Goal: Task Accomplishment & Management: Complete application form

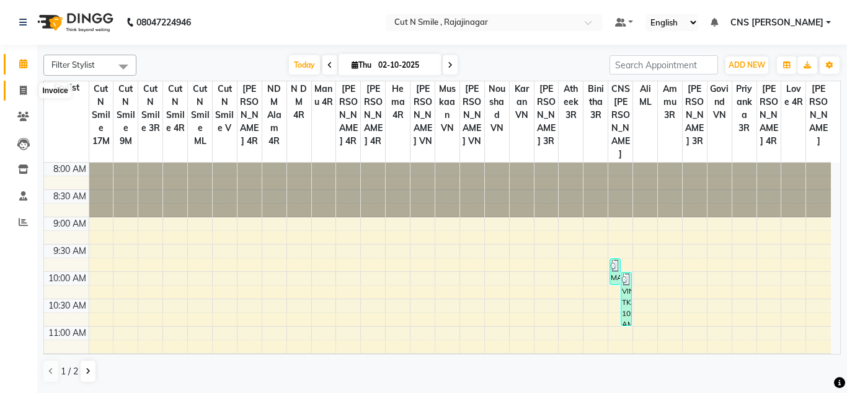
click at [20, 94] on icon at bounding box center [23, 90] width 7 height 9
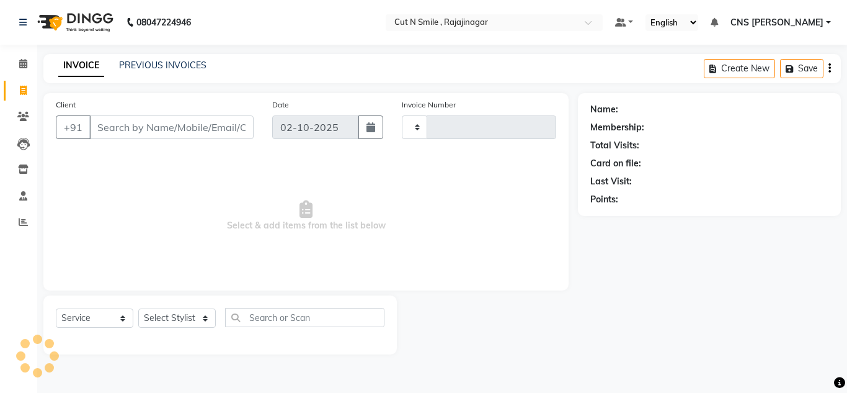
click at [20, 94] on icon at bounding box center [23, 90] width 7 height 9
select select "service"
select select "7187"
type input "135"
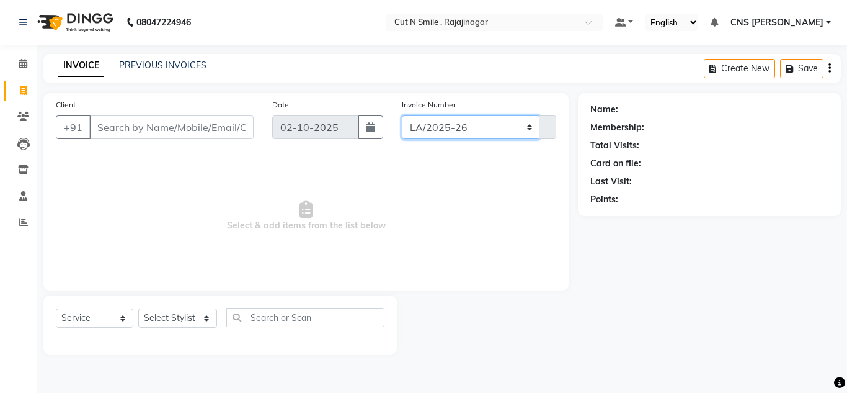
click at [467, 135] on select "[PERSON_NAME]/25-26 LA/2025-26 SH/25 CH/25 SA/25" at bounding box center [471, 127] width 138 height 24
select select "8154"
click at [402, 115] on select "[PERSON_NAME]/25-26 LA/2025-26 SH/25 CH/25 SA/25" at bounding box center [471, 127] width 138 height 24
type input "743"
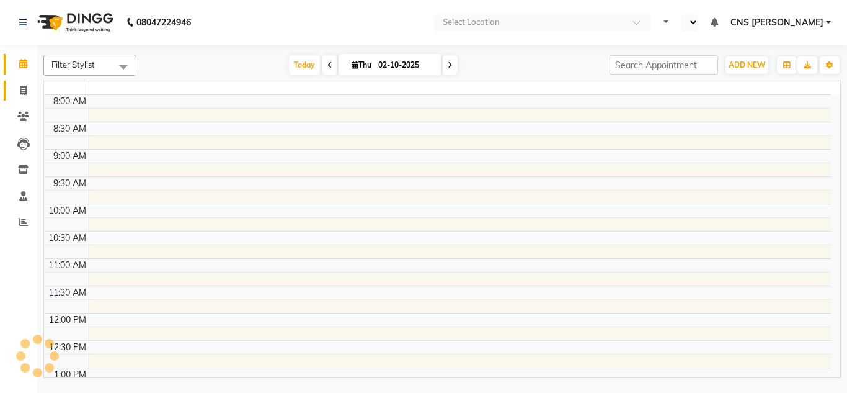
select select "en"
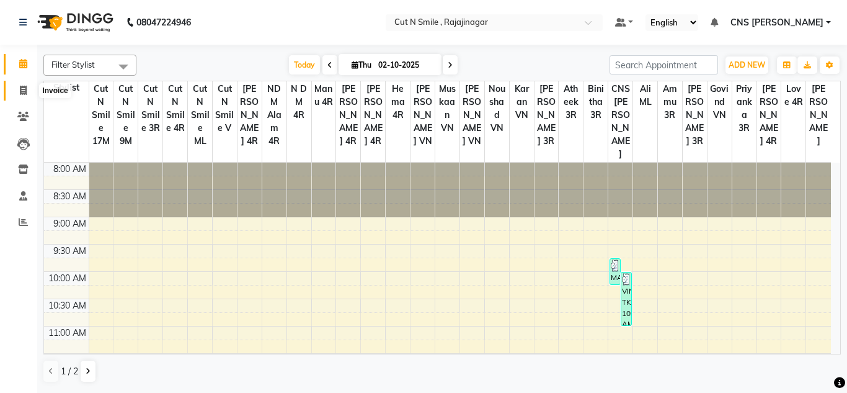
click at [21, 87] on icon at bounding box center [23, 90] width 7 height 9
select select "service"
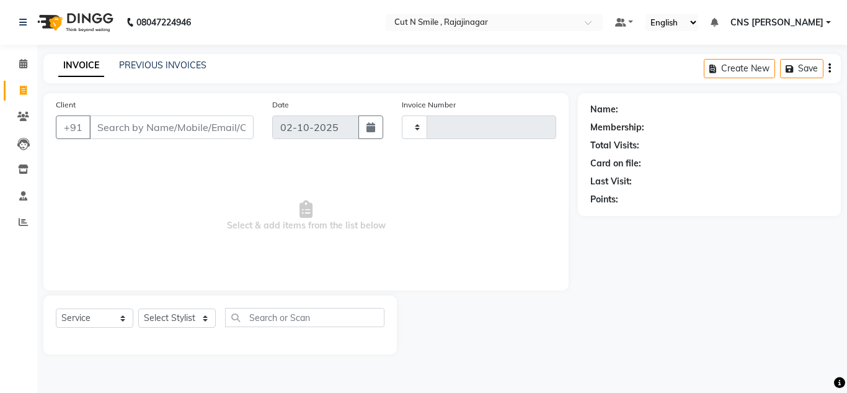
type input "135"
click at [443, 134] on select "[PERSON_NAME]/25-26 LA/2025-26 SH/25 CH/25 SA/25" at bounding box center [471, 127] width 138 height 24
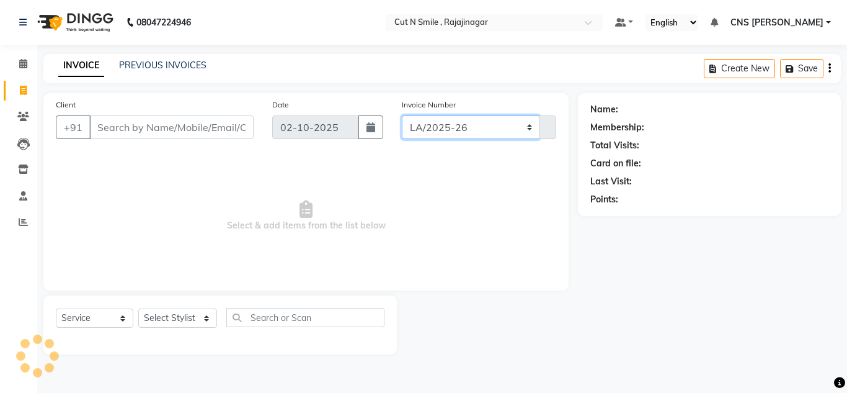
select select "8154"
click at [402, 115] on select "[PERSON_NAME]/25-26 LA/2025-26 SH/25 CH/25 SA/25" at bounding box center [471, 127] width 138 height 24
type input "743"
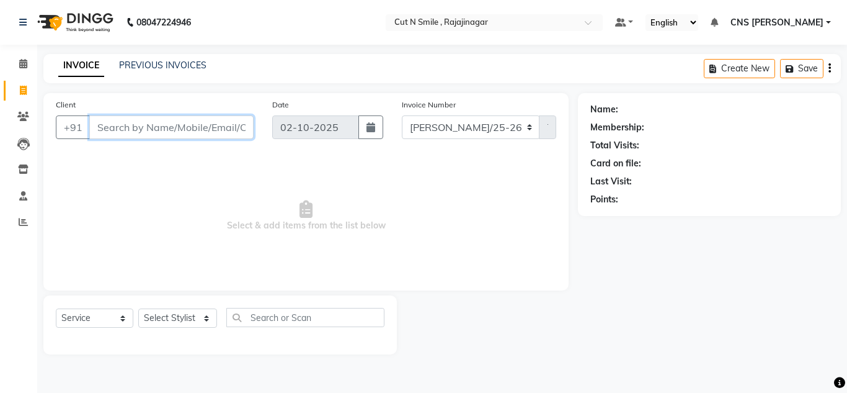
click at [148, 131] on input "Client" at bounding box center [171, 127] width 164 height 24
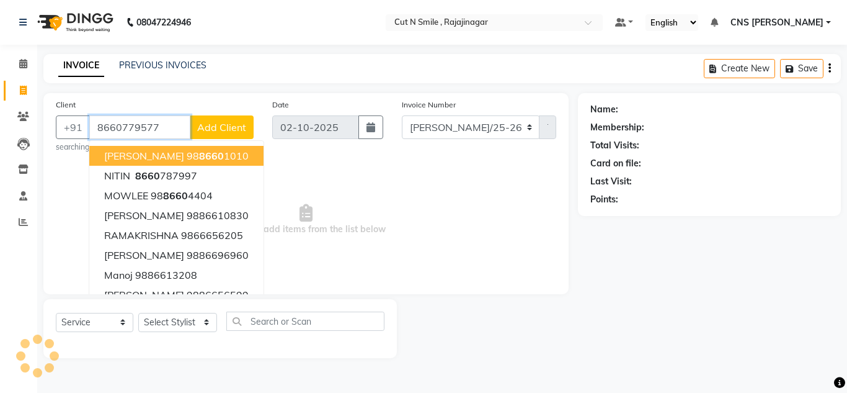
type input "8660779577"
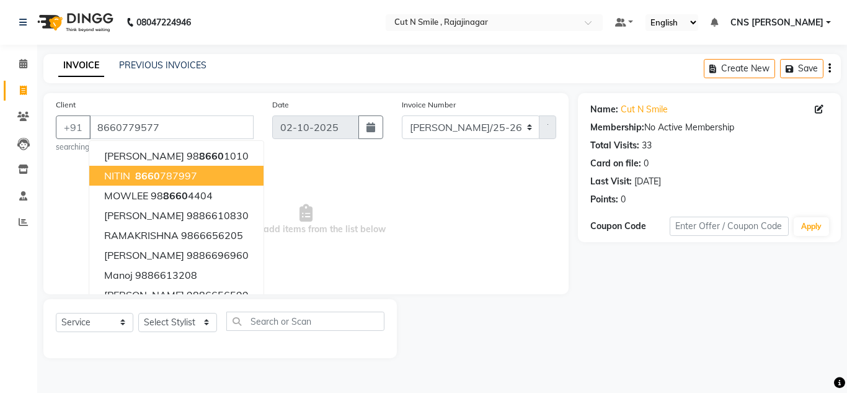
click at [312, 229] on span "Select & add items from the list below" at bounding box center [306, 220] width 500 height 124
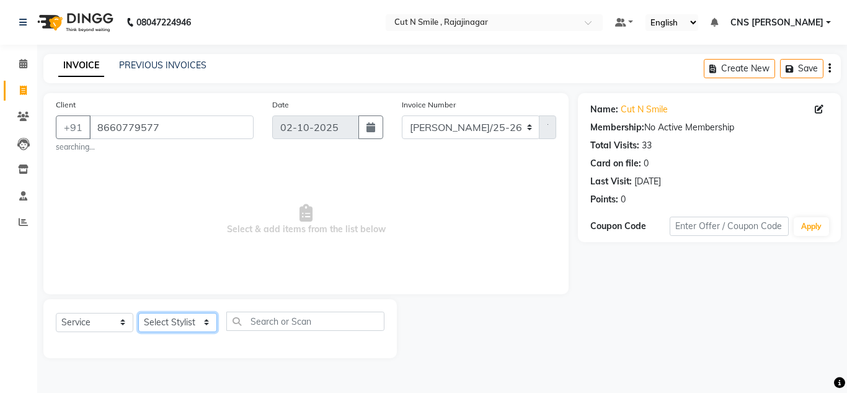
click at [176, 326] on select "Select Stylist [PERSON_NAME] Ammu 3R [PERSON_NAME] VN [PERSON_NAME] 3R [PERSON_…" at bounding box center [177, 322] width 79 height 19
select select "76423"
click at [138, 313] on select "Select Stylist [PERSON_NAME] Ammu 3R [PERSON_NAME] VN [PERSON_NAME] 3R [PERSON_…" at bounding box center [177, 322] width 79 height 19
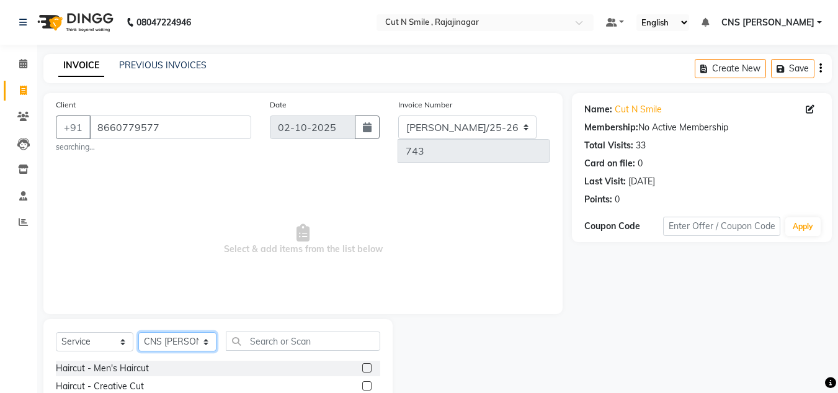
scroll to position [108, 0]
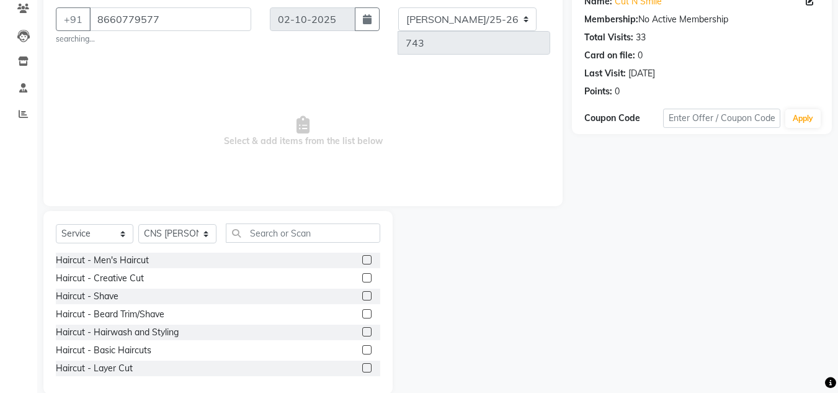
click at [362, 273] on label at bounding box center [366, 277] width 9 height 9
click at [362, 274] on input "checkbox" at bounding box center [366, 278] width 8 height 8
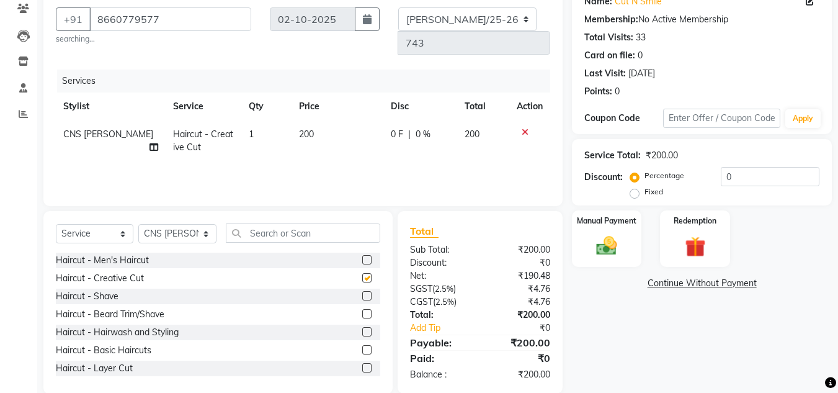
checkbox input "false"
click at [362, 309] on label at bounding box center [366, 313] width 9 height 9
click at [362, 310] on input "checkbox" at bounding box center [366, 314] width 8 height 8
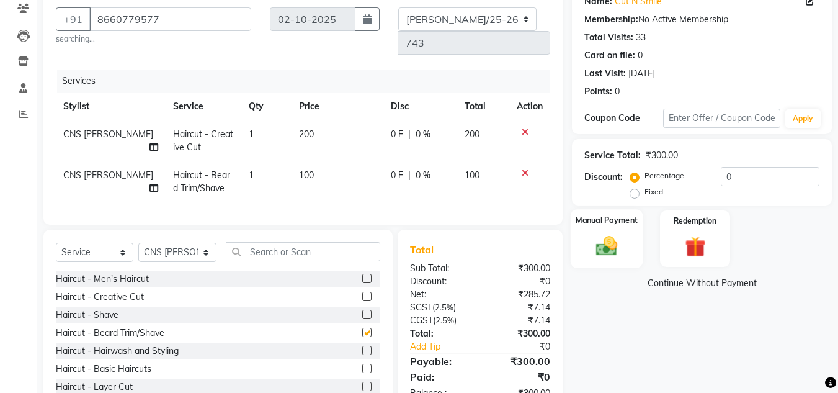
checkbox input "false"
click at [626, 246] on div "Manual Payment" at bounding box center [607, 238] width 73 height 59
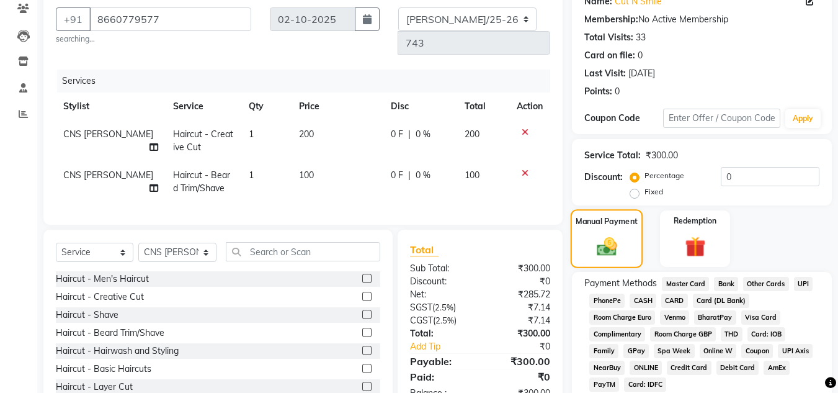
scroll to position [158, 0]
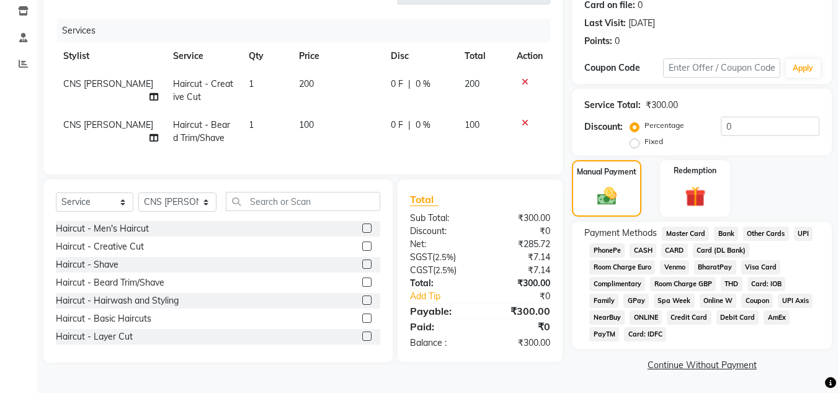
click at [799, 229] on span "UPI" at bounding box center [803, 233] width 19 height 14
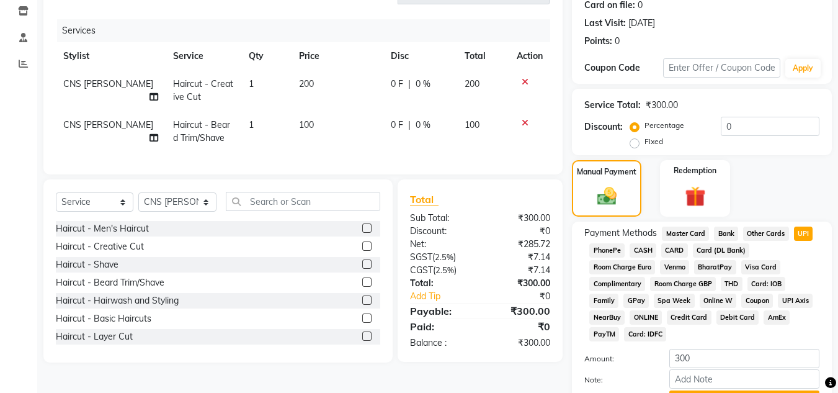
scroll to position [224, 0]
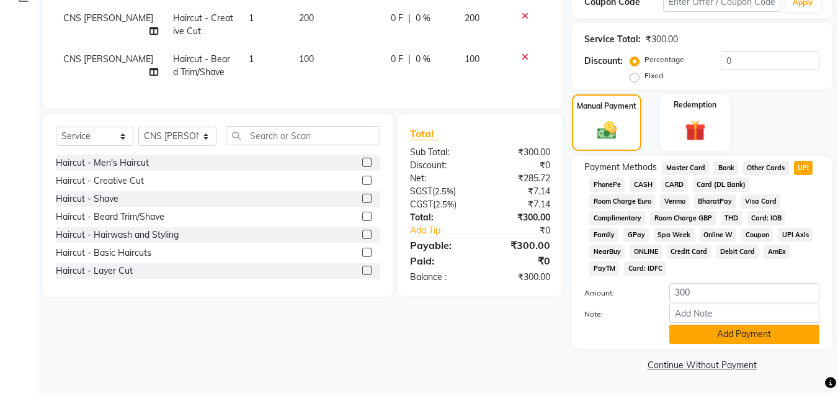
click at [793, 331] on button "Add Payment" at bounding box center [744, 333] width 150 height 19
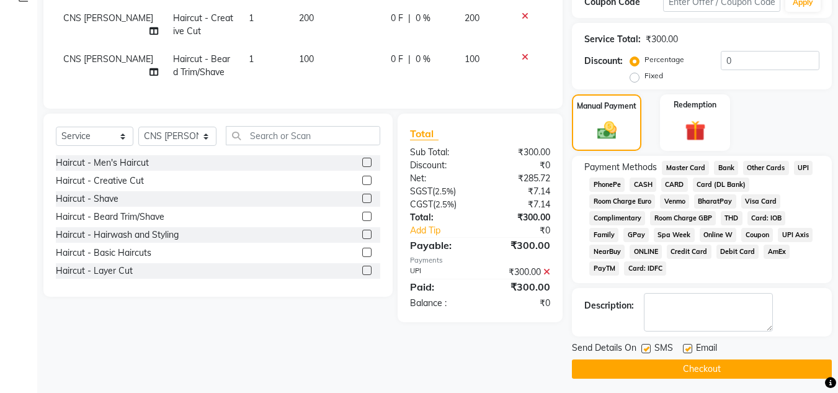
click at [740, 363] on button "Checkout" at bounding box center [702, 368] width 260 height 19
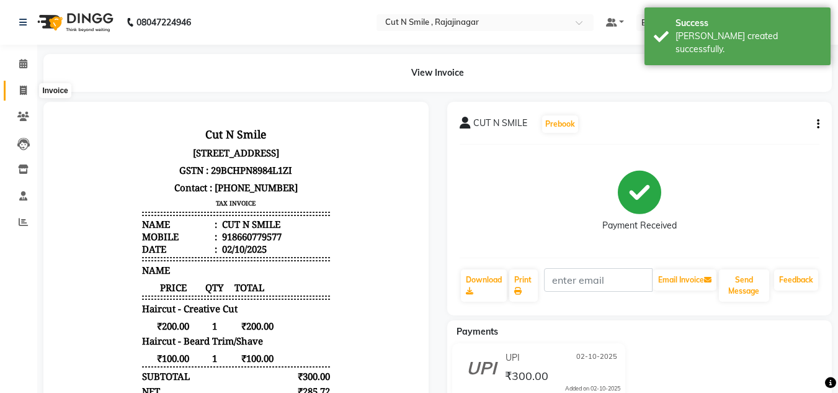
click at [24, 92] on icon at bounding box center [23, 90] width 7 height 9
select select "service"
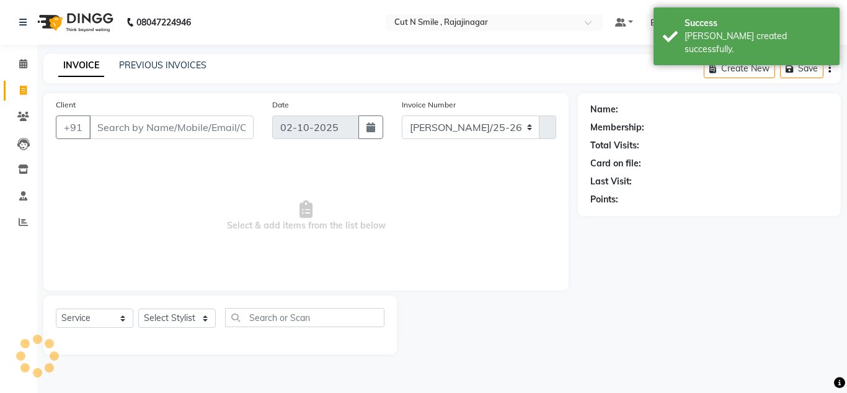
select select "7187"
type input "135"
drag, startPoint x: 476, startPoint y: 123, endPoint x: 456, endPoint y: 147, distance: 30.8
click at [456, 147] on div "Invoice Number [PERSON_NAME]/25-26 LA/2025-26 SH/25 CH/25 SA/25 135" at bounding box center [479, 123] width 173 height 51
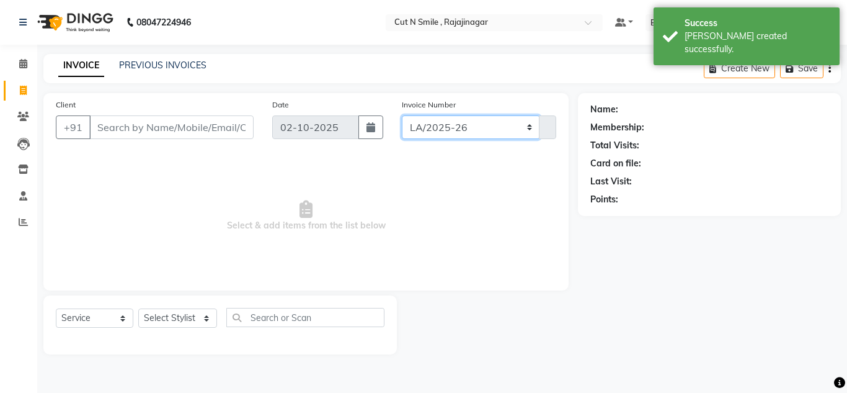
select select "8154"
click at [402, 115] on select "[PERSON_NAME]/25-26 LA/2025-26 SH/25 CH/25 SA/25" at bounding box center [471, 127] width 138 height 24
type input "744"
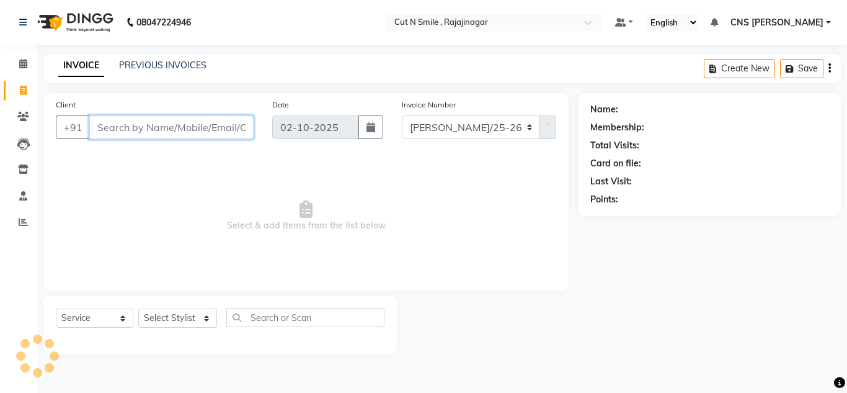
click at [229, 122] on input "Client" at bounding box center [171, 127] width 164 height 24
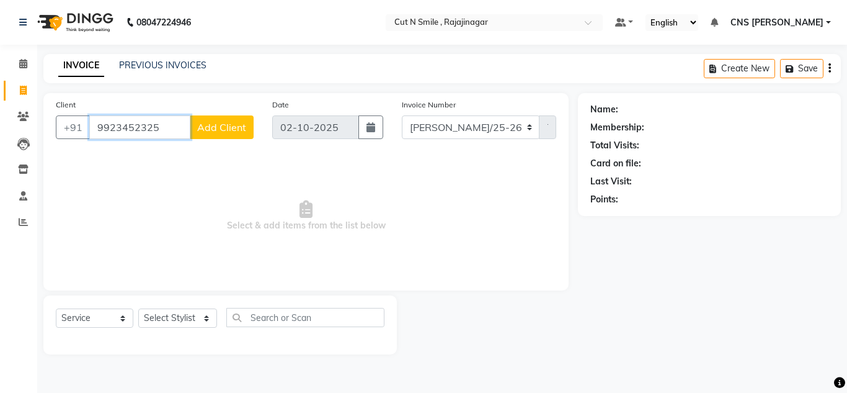
type input "9923452325"
click at [229, 122] on span "Add Client" at bounding box center [221, 127] width 49 height 12
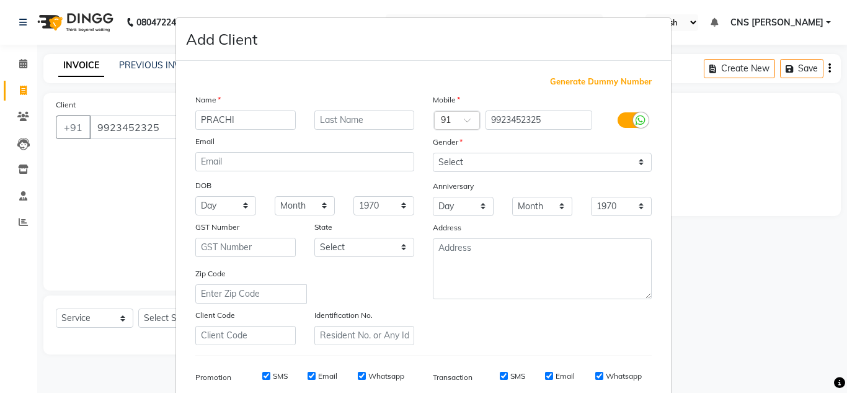
type input "PRACHI"
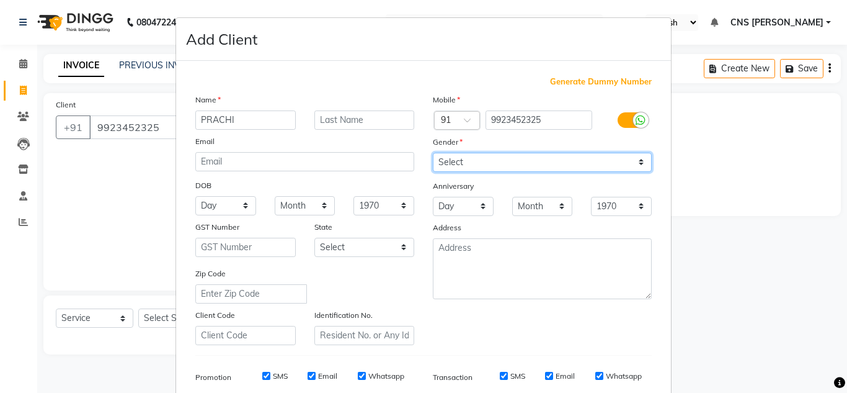
click at [474, 159] on select "Select [DEMOGRAPHIC_DATA] [DEMOGRAPHIC_DATA] Other Prefer Not To Say" at bounding box center [542, 162] width 219 height 19
select select "[DEMOGRAPHIC_DATA]"
click at [433, 153] on select "Select [DEMOGRAPHIC_DATA] [DEMOGRAPHIC_DATA] Other Prefer Not To Say" at bounding box center [542, 162] width 219 height 19
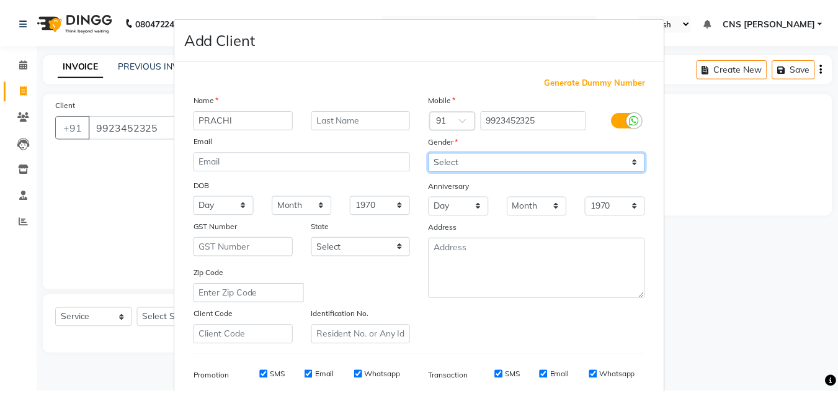
scroll to position [180, 0]
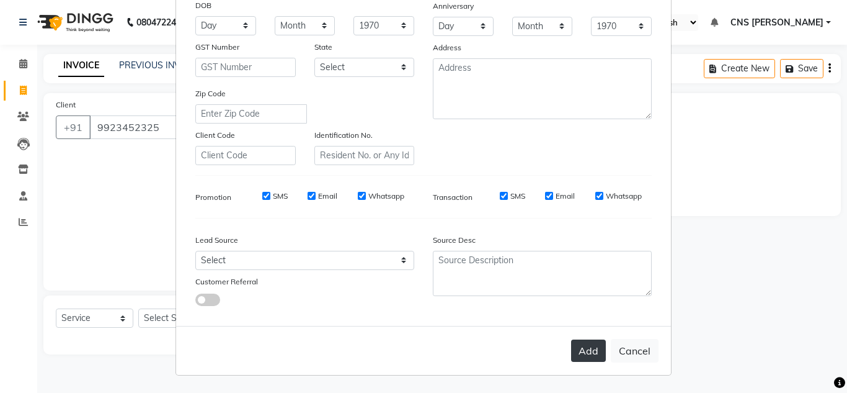
click at [579, 348] on button "Add" at bounding box center [588, 350] width 35 height 22
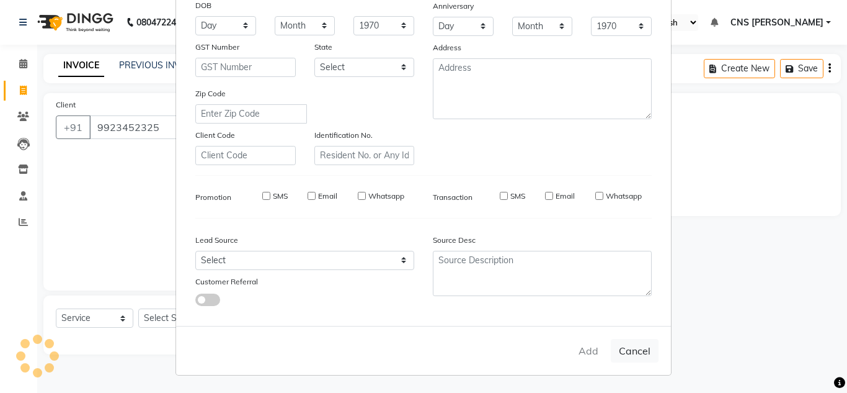
select select
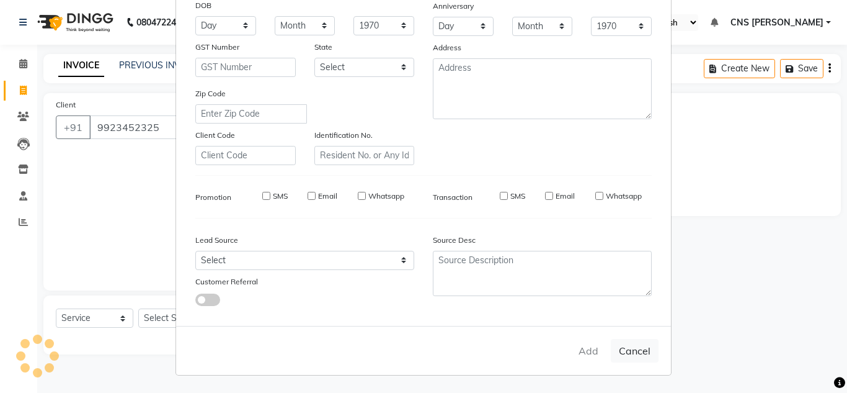
select select
checkbox input "false"
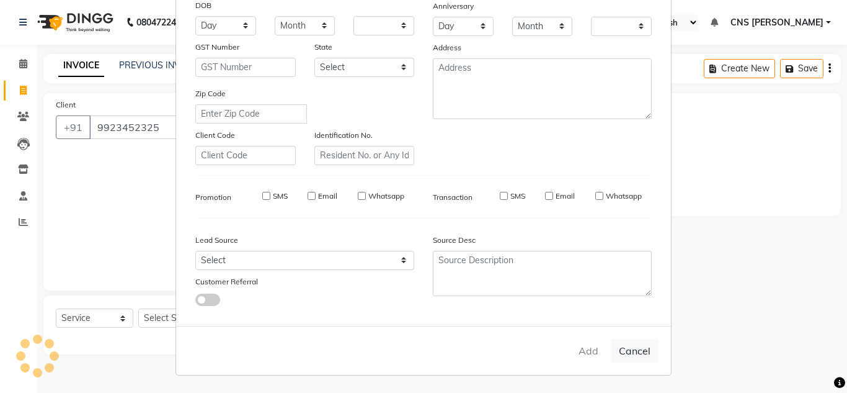
checkbox input "false"
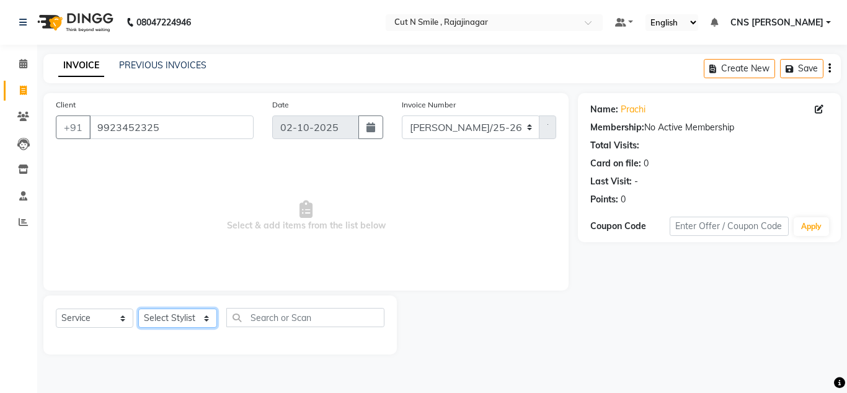
click at [180, 311] on select "Select Stylist [PERSON_NAME] Ammu 3R [PERSON_NAME] VN [PERSON_NAME] 3R [PERSON_…" at bounding box center [177, 317] width 79 height 19
select select "76423"
click at [138, 308] on select "Select Stylist [PERSON_NAME] Ammu 3R [PERSON_NAME] VN [PERSON_NAME] 3R [PERSON_…" at bounding box center [177, 317] width 79 height 19
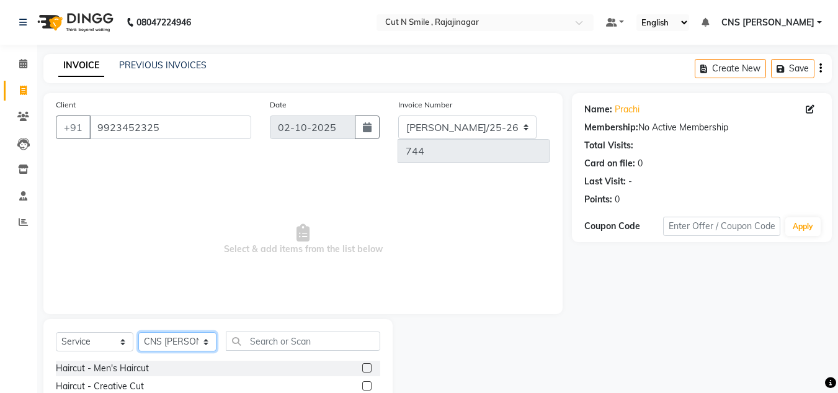
scroll to position [104, 0]
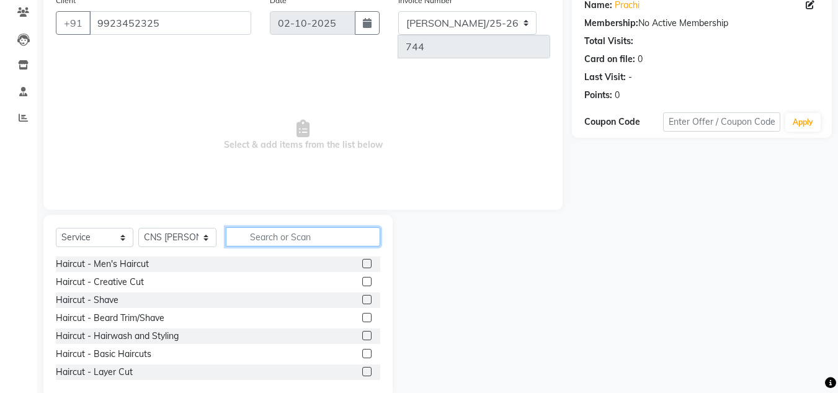
click at [295, 227] on input "text" at bounding box center [303, 236] width 154 height 19
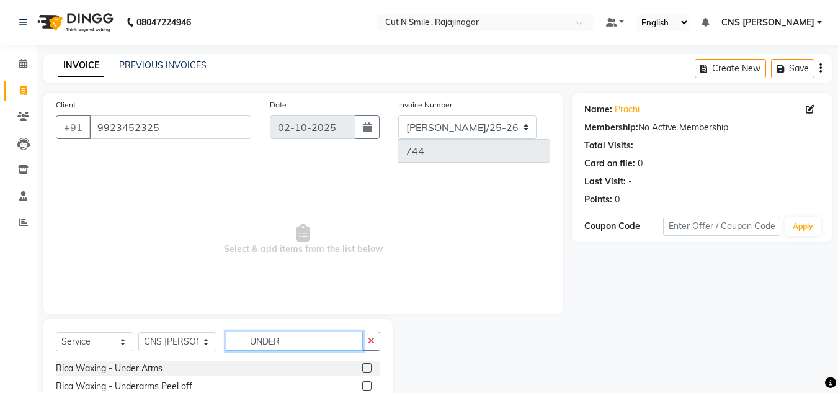
scroll to position [34, 0]
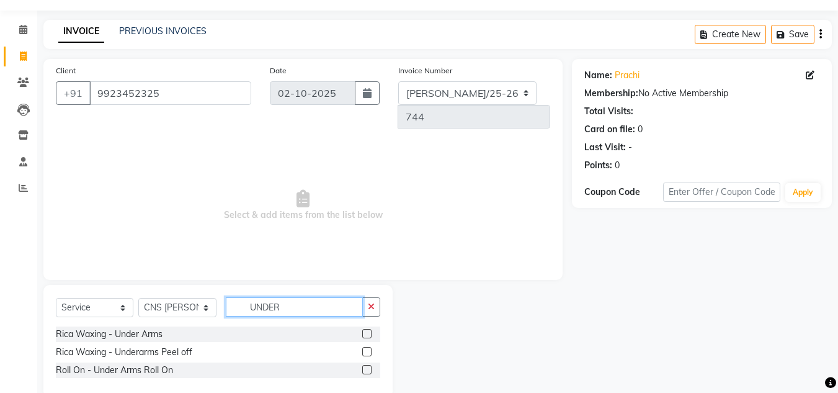
type input "UNDER"
click at [368, 329] on label at bounding box center [366, 333] width 9 height 9
click at [368, 330] on input "checkbox" at bounding box center [366, 334] width 8 height 8
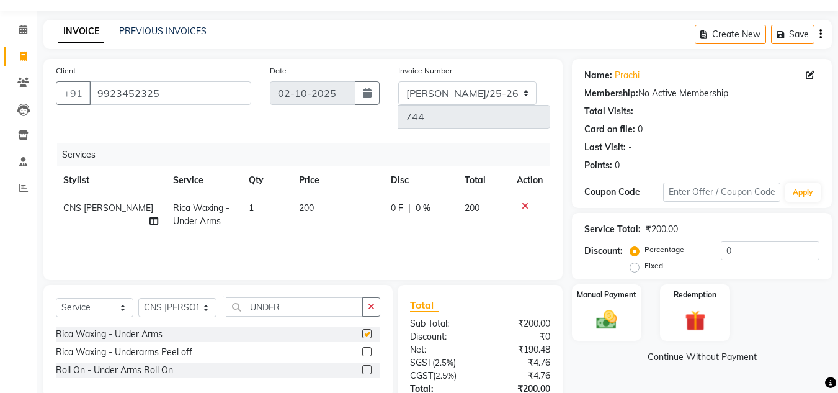
checkbox input "false"
click at [318, 297] on input "UNDER" at bounding box center [294, 306] width 137 height 19
type input "U"
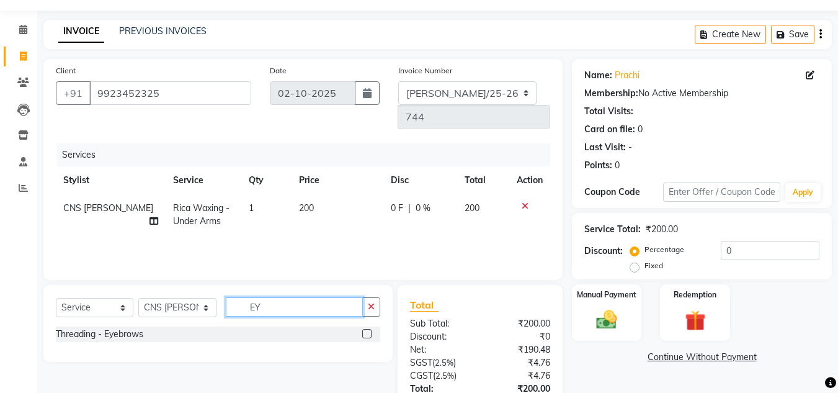
type input "E"
type input "UPP"
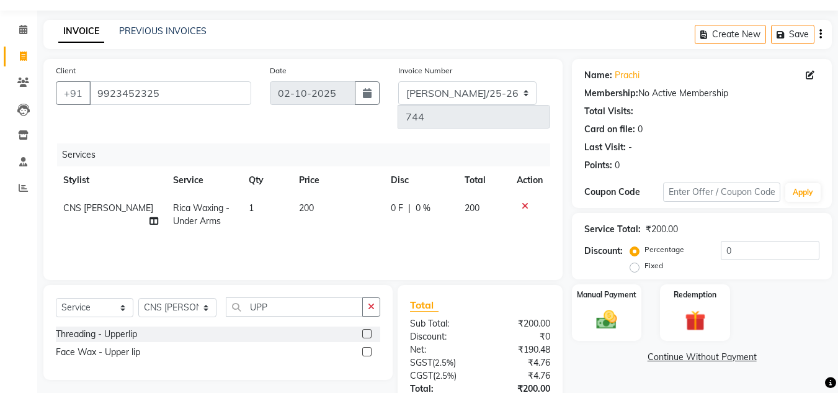
click at [368, 329] on label at bounding box center [366, 333] width 9 height 9
click at [368, 330] on input "checkbox" at bounding box center [366, 334] width 8 height 8
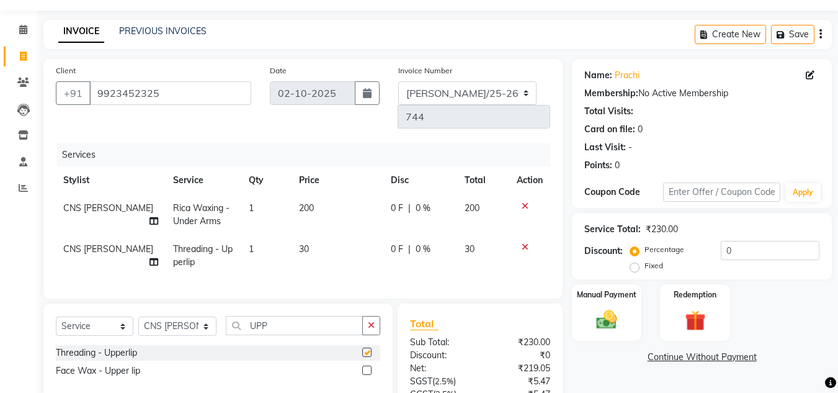
checkbox input "false"
click at [279, 316] on input "UPP" at bounding box center [294, 325] width 137 height 19
type input "U"
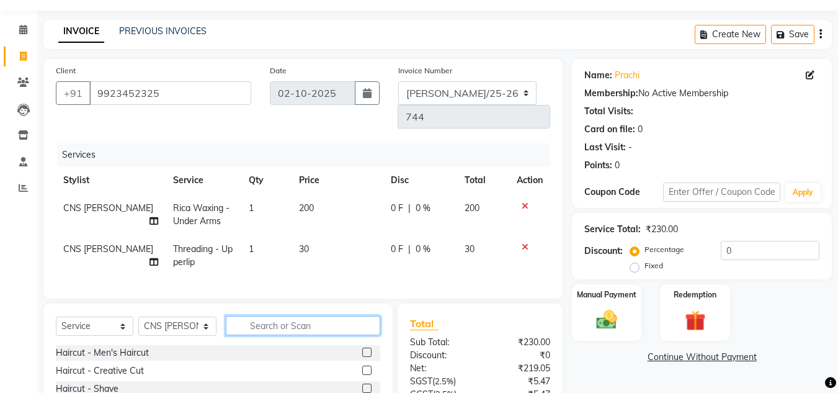
type input "C"
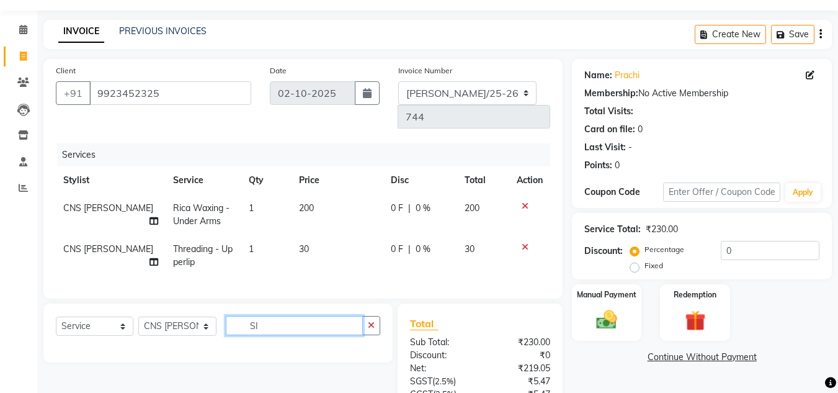
type input "S"
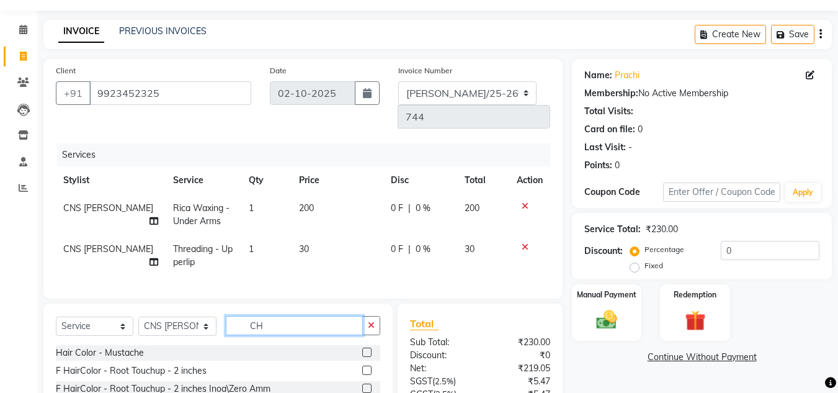
scroll to position [132, 0]
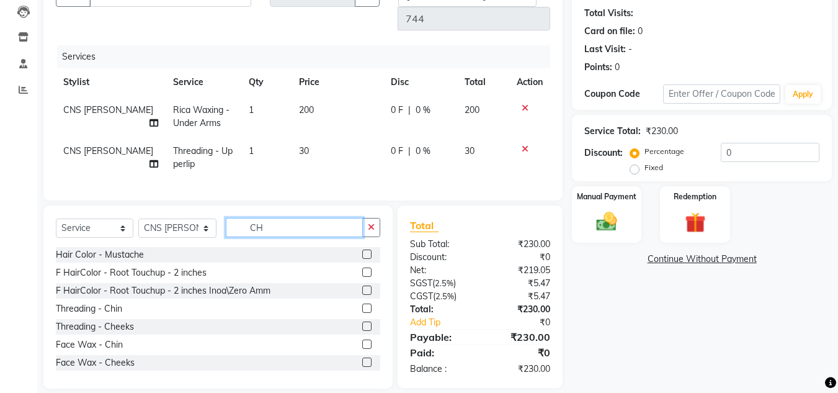
type input "CH"
click at [362, 321] on label at bounding box center [366, 325] width 9 height 9
click at [362, 322] on input "checkbox" at bounding box center [366, 326] width 8 height 8
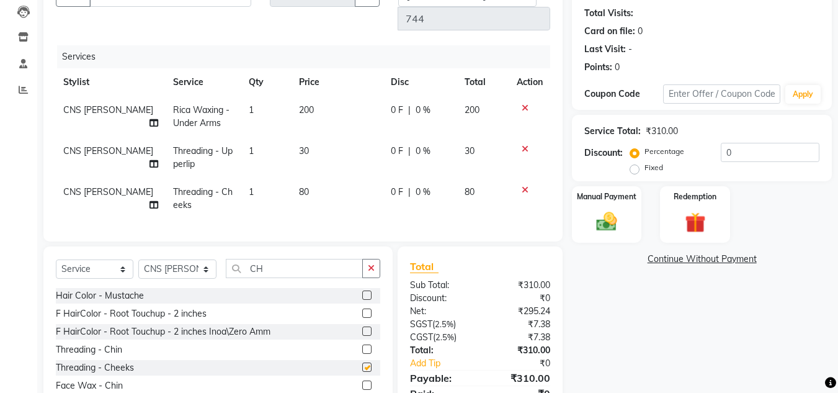
checkbox input "false"
click at [309, 178] on td "80" at bounding box center [337, 198] width 92 height 41
select select "76423"
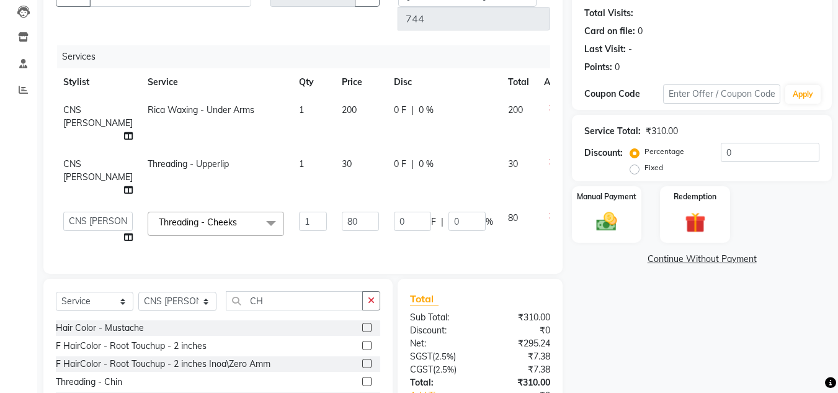
click at [342, 211] on input "80" at bounding box center [360, 220] width 37 height 19
type input "8"
type input "100"
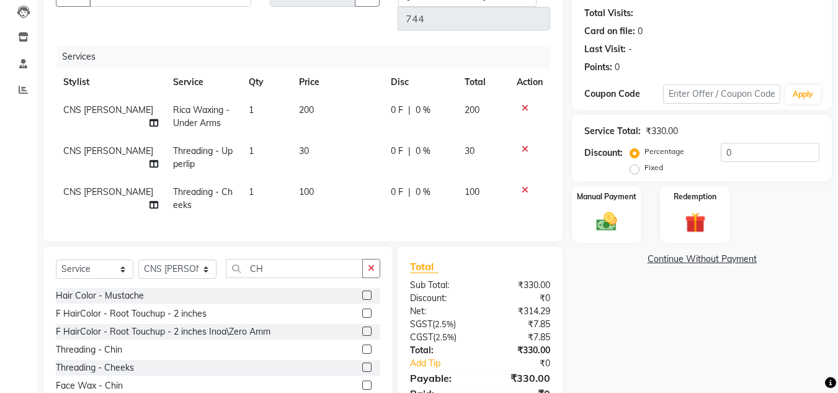
click at [613, 310] on div "Name: [PERSON_NAME] Membership: No Active Membership Total Visits: Card on file…" at bounding box center [706, 195] width 269 height 468
click at [598, 218] on img at bounding box center [606, 221] width 35 height 25
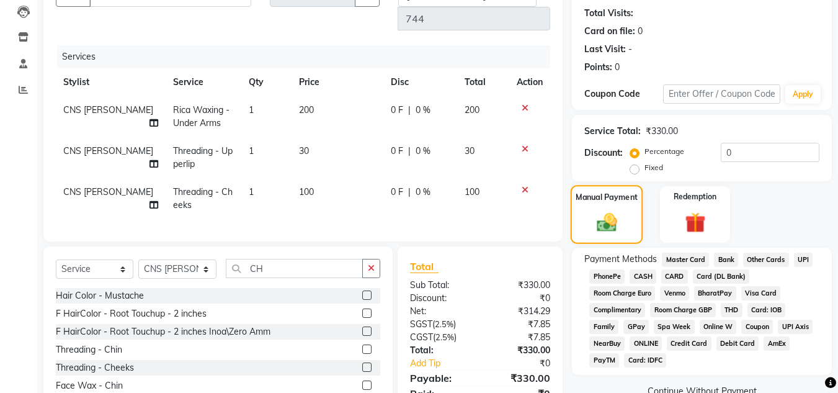
scroll to position [173, 0]
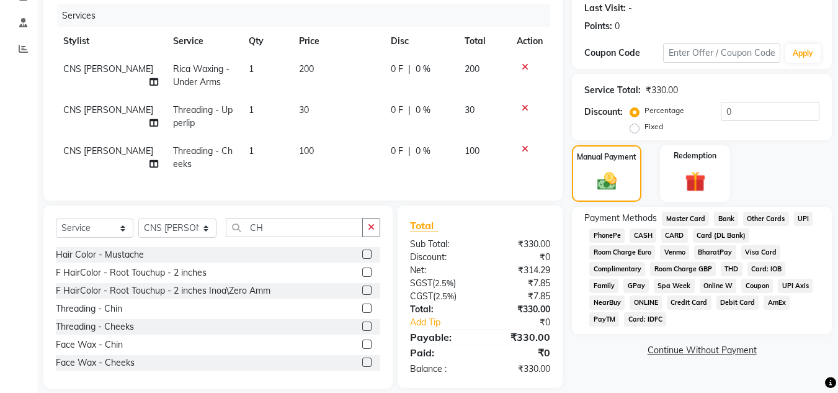
click at [806, 214] on span "UPI" at bounding box center [803, 218] width 19 height 14
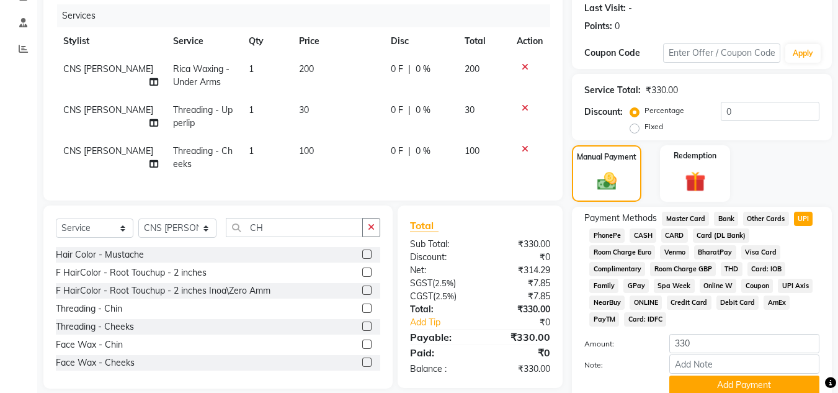
scroll to position [224, 0]
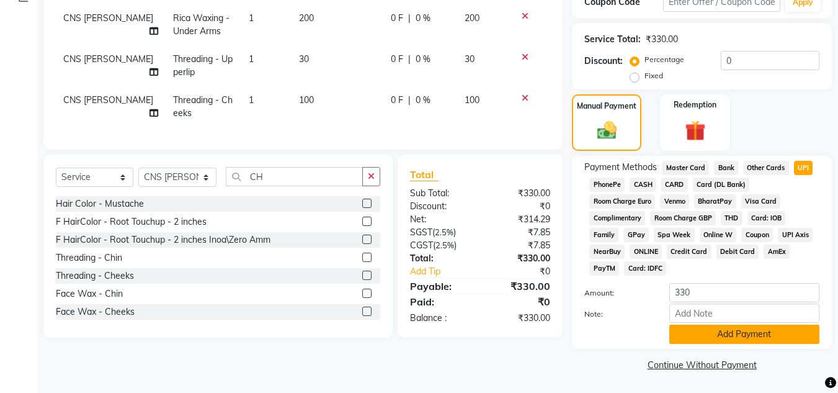
click at [767, 335] on button "Add Payment" at bounding box center [744, 333] width 150 height 19
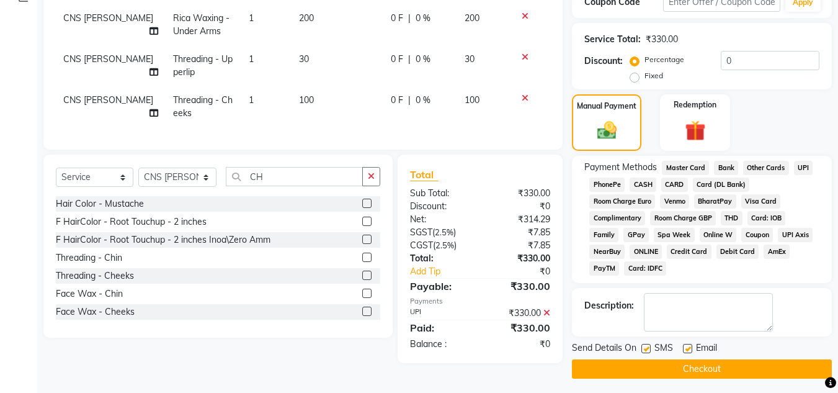
scroll to position [228, 0]
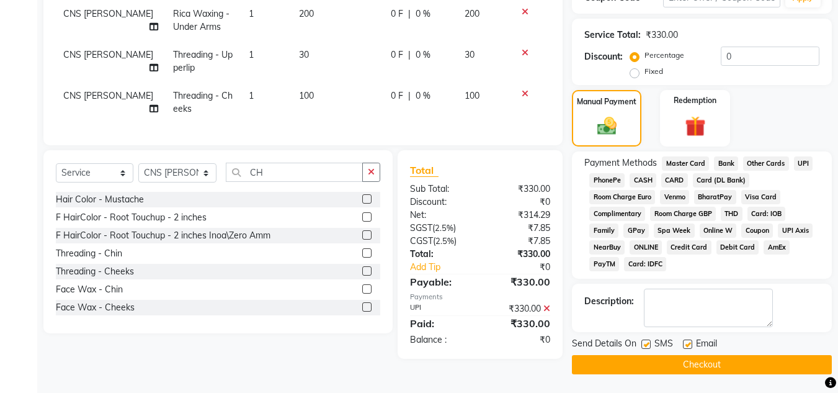
click at [724, 369] on button "Checkout" at bounding box center [702, 364] width 260 height 19
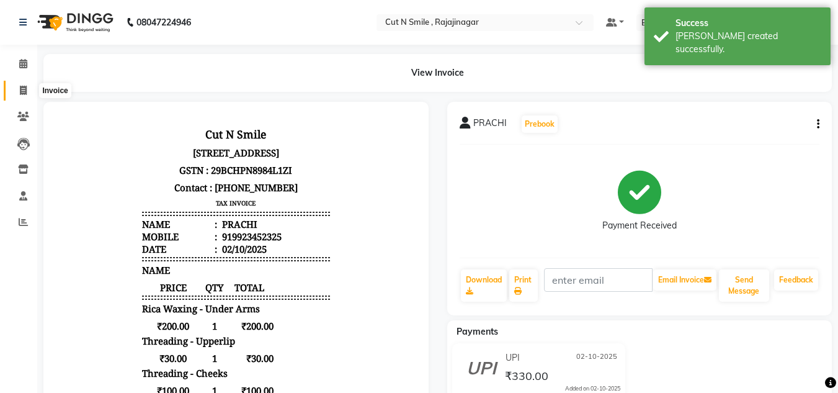
click at [23, 89] on icon at bounding box center [23, 90] width 7 height 9
select select "service"
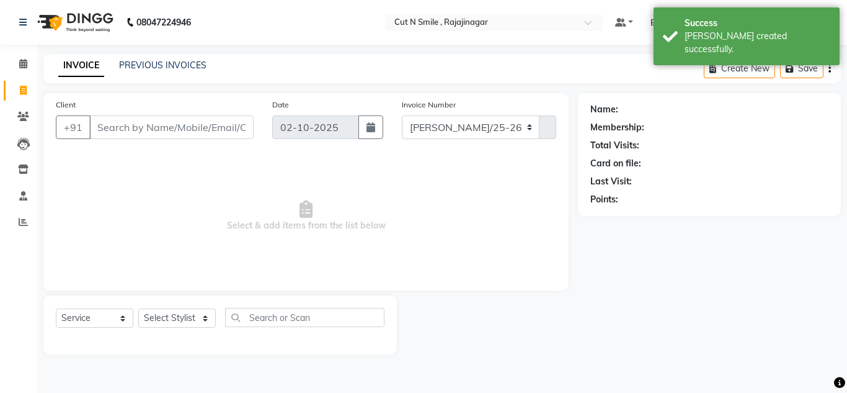
select select "7187"
type input "135"
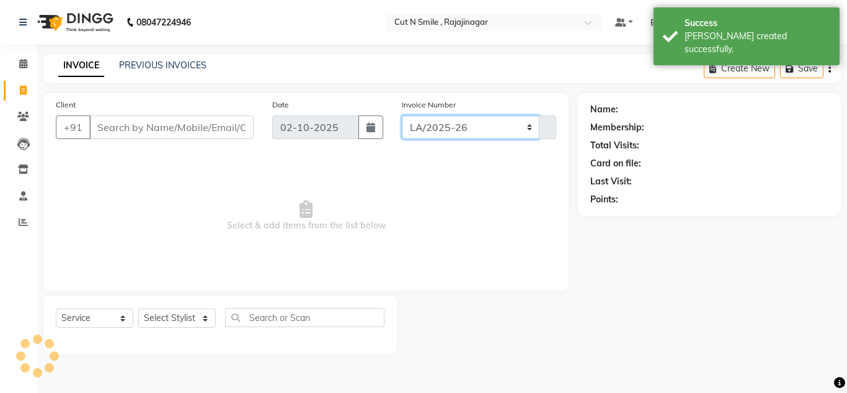
click at [457, 126] on select "[PERSON_NAME]/25-26 LA/2025-26 SH/25 CH/25 SA/25" at bounding box center [471, 127] width 138 height 24
select select "8154"
click at [402, 115] on select "[PERSON_NAME]/25-26 LA/2025-26 SH/25 CH/25 SA/25" at bounding box center [471, 127] width 138 height 24
type input "745"
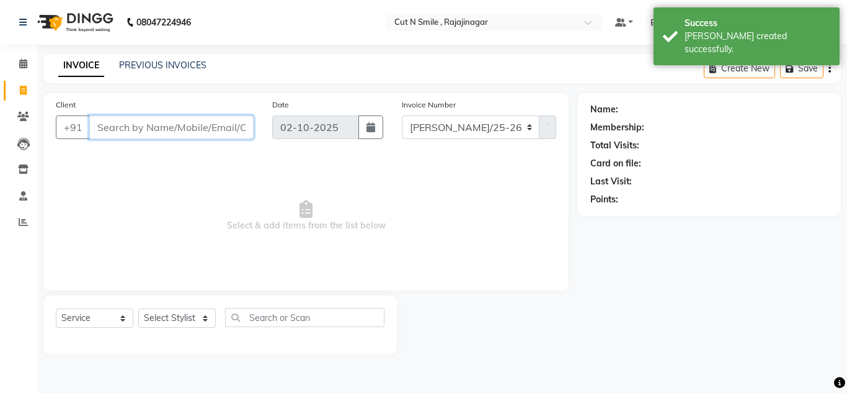
click at [212, 127] on input "Client" at bounding box center [171, 127] width 164 height 24
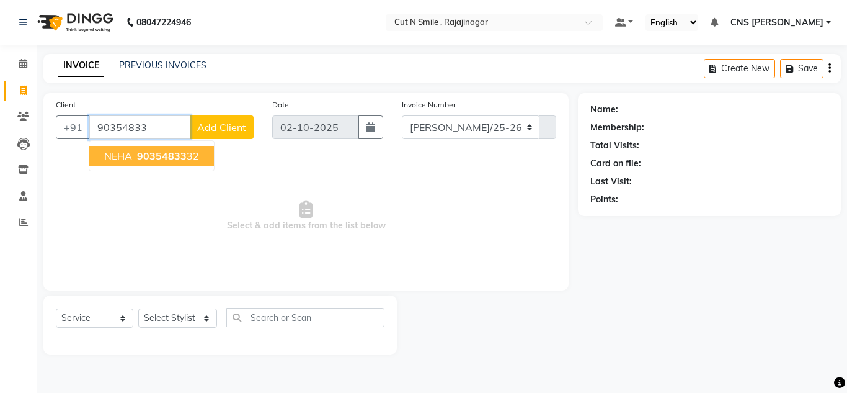
click at [189, 152] on ngb-highlight "90354833 32" at bounding box center [167, 155] width 64 height 12
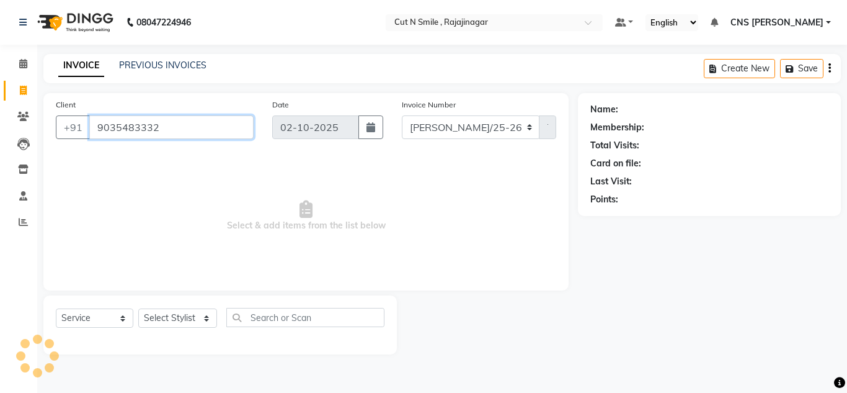
type input "9035483332"
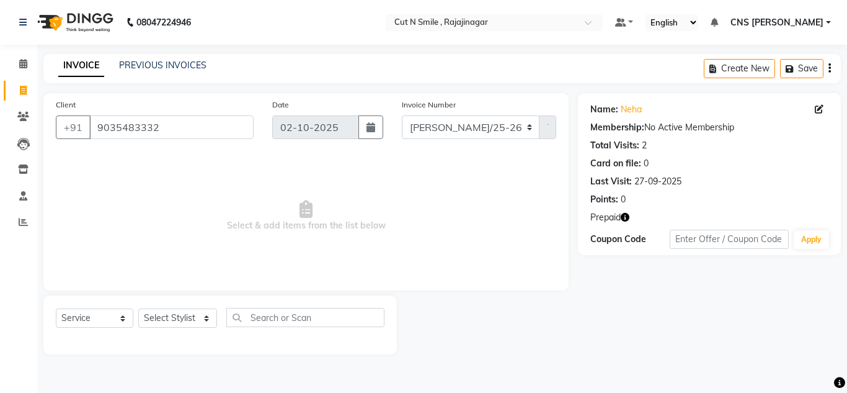
click at [627, 215] on icon "button" at bounding box center [625, 217] width 9 height 9
click at [25, 119] on icon at bounding box center [23, 116] width 12 height 9
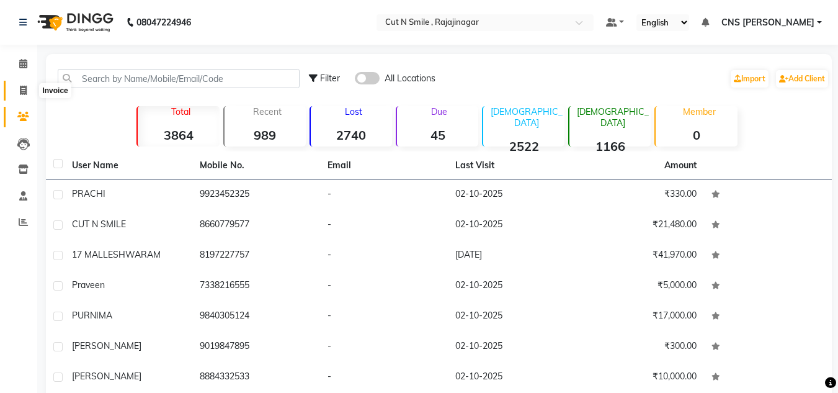
click at [22, 91] on icon at bounding box center [23, 90] width 7 height 9
select select "service"
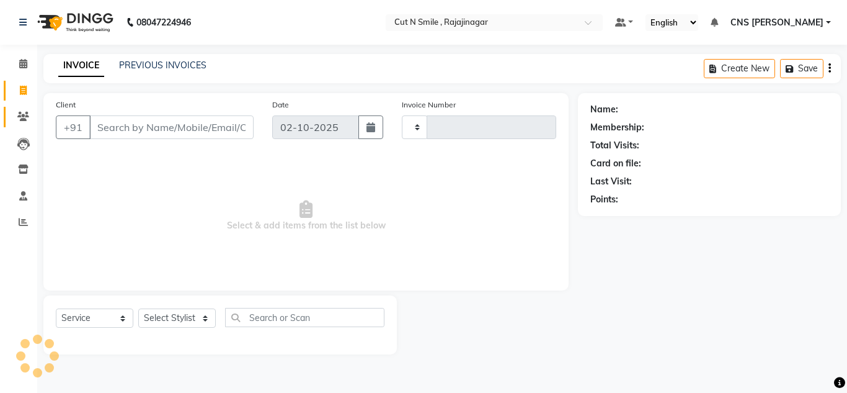
type input "135"
select select "7187"
click at [22, 112] on icon at bounding box center [23, 116] width 12 height 9
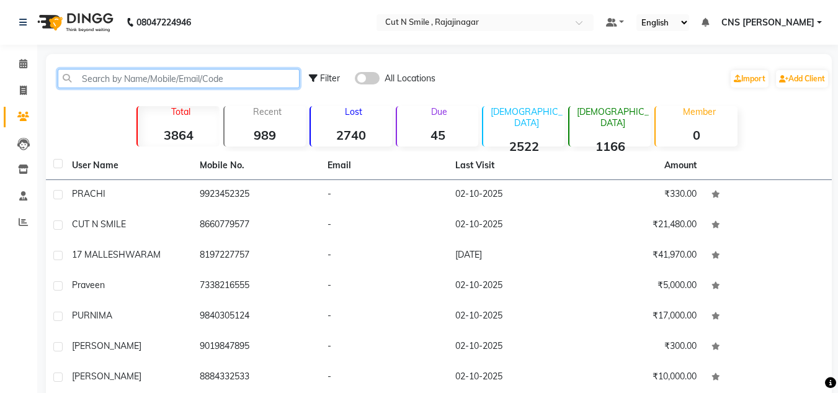
click at [183, 79] on input "text" at bounding box center [179, 78] width 242 height 19
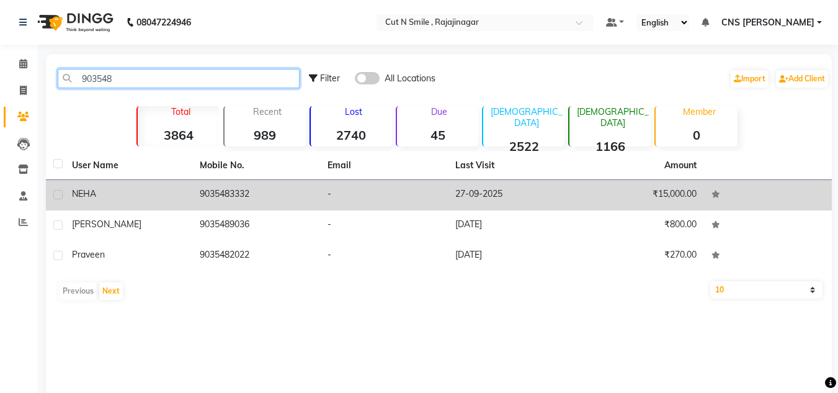
type input "903548"
click at [434, 189] on td "-" at bounding box center [384, 195] width 128 height 30
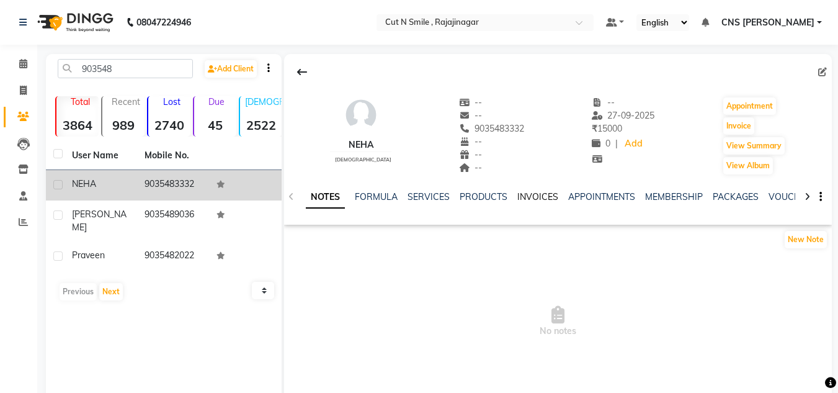
click at [520, 197] on link "INVOICES" at bounding box center [537, 196] width 41 height 11
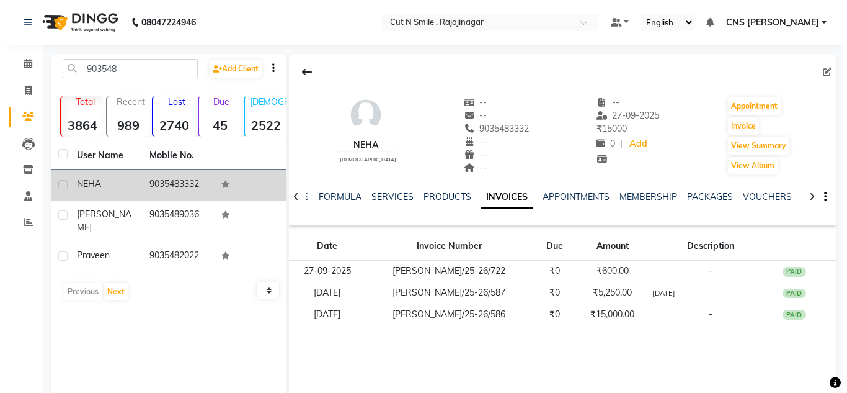
scroll to position [52, 0]
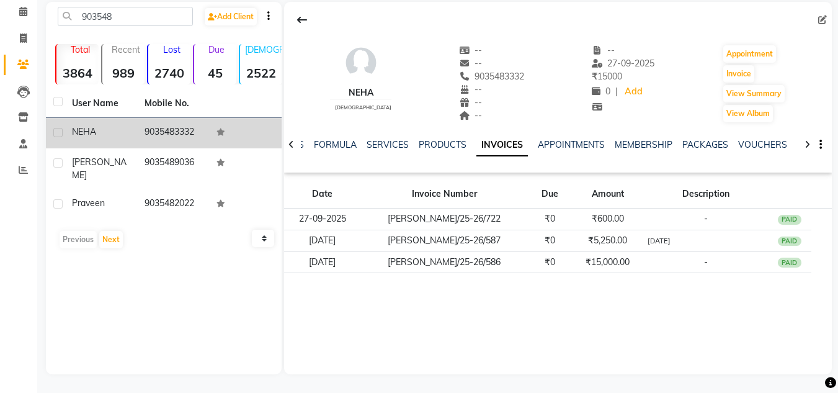
click at [647, 301] on div "NEHA [DEMOGRAPHIC_DATA] -- -- 9035483332 -- -- -- -- [DATE] ₹ 15000 0 | Add App…" at bounding box center [558, 188] width 548 height 372
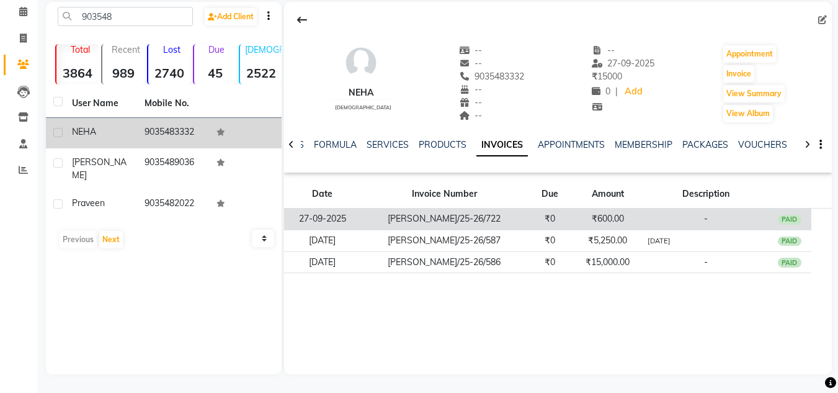
click at [595, 221] on td "₹600.00" at bounding box center [608, 219] width 72 height 22
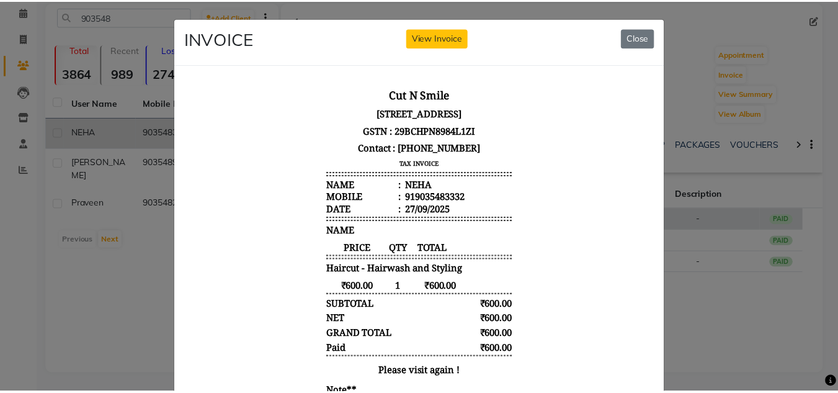
scroll to position [10, 0]
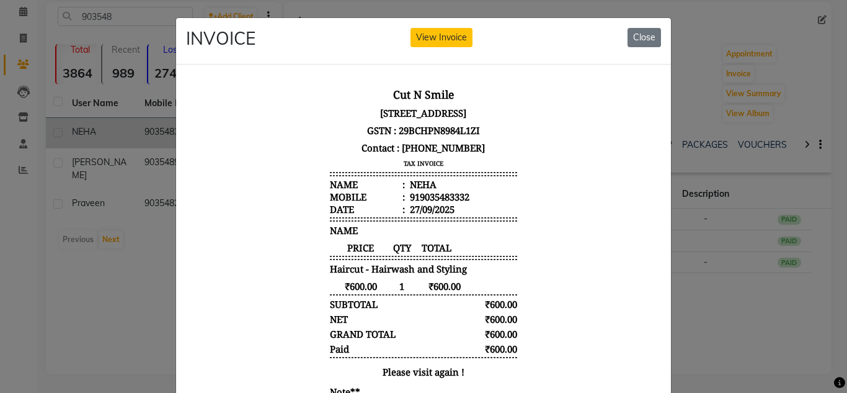
click at [796, 347] on ngb-modal-window "INVOICE View Invoice Close" at bounding box center [423, 196] width 847 height 393
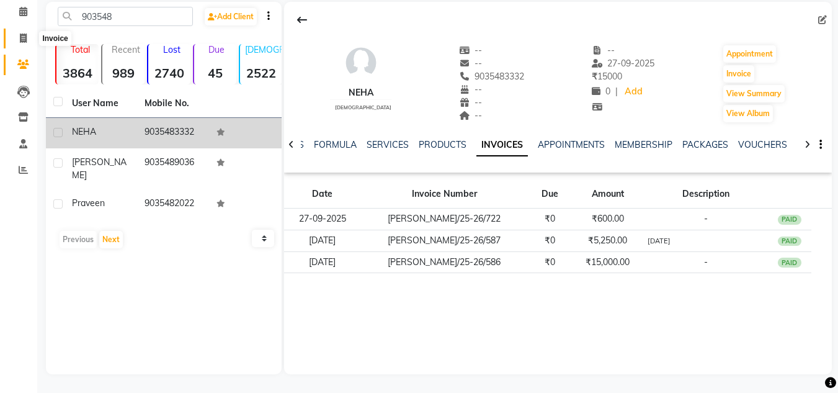
click at [24, 42] on icon at bounding box center [23, 37] width 7 height 9
select select "service"
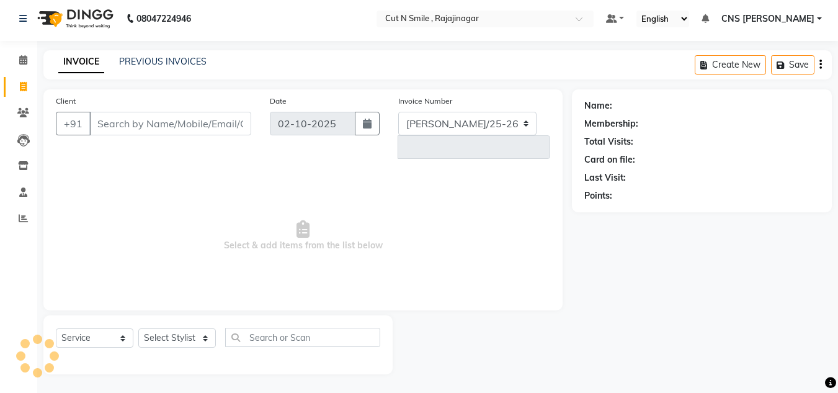
select select "7187"
type input "135"
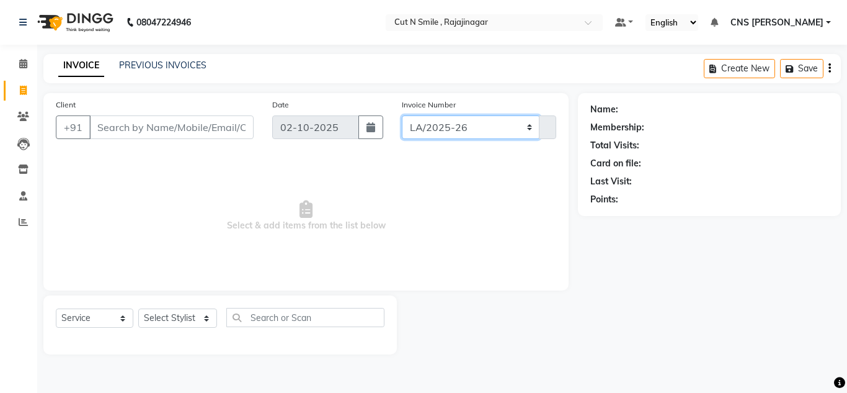
drag, startPoint x: 454, startPoint y: 125, endPoint x: 453, endPoint y: 146, distance: 21.7
click at [453, 146] on div "Invoice Number [PERSON_NAME]/25-26 LA/2025-26 SH/25 CH/25 SA/25 135" at bounding box center [479, 123] width 173 height 51
select select "8154"
click at [402, 115] on select "[PERSON_NAME]/25-26 LA/2025-26 SH/25 CH/25 SA/25" at bounding box center [471, 127] width 138 height 24
type input "745"
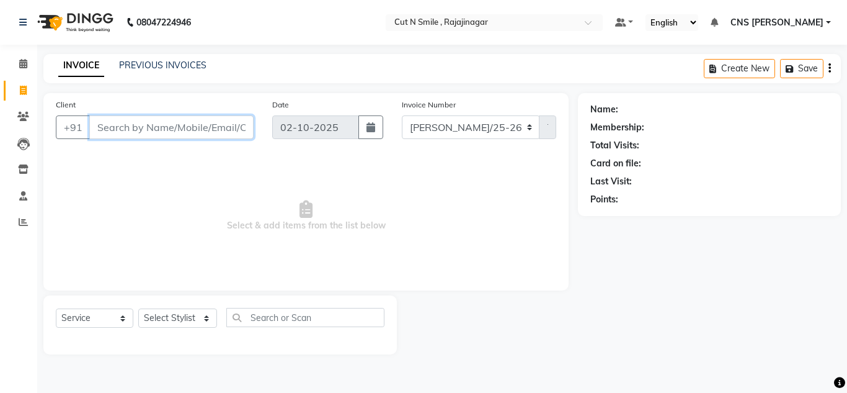
click at [206, 131] on input "Client" at bounding box center [171, 127] width 164 height 24
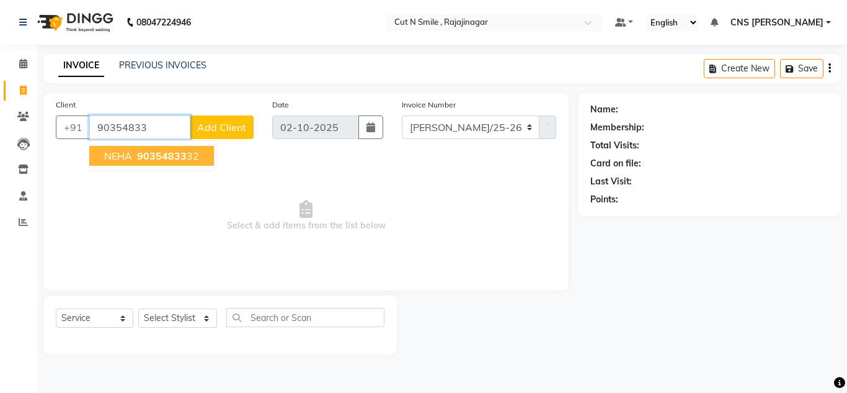
click at [203, 148] on button "NEHA 90354833 32" at bounding box center [151, 156] width 125 height 20
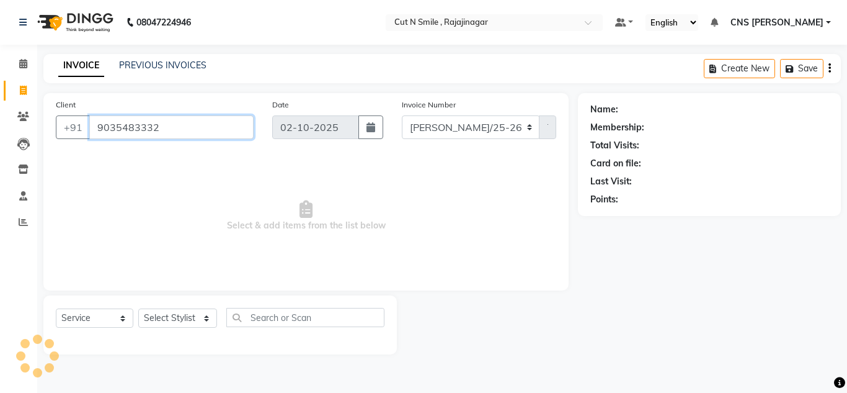
type input "9035483332"
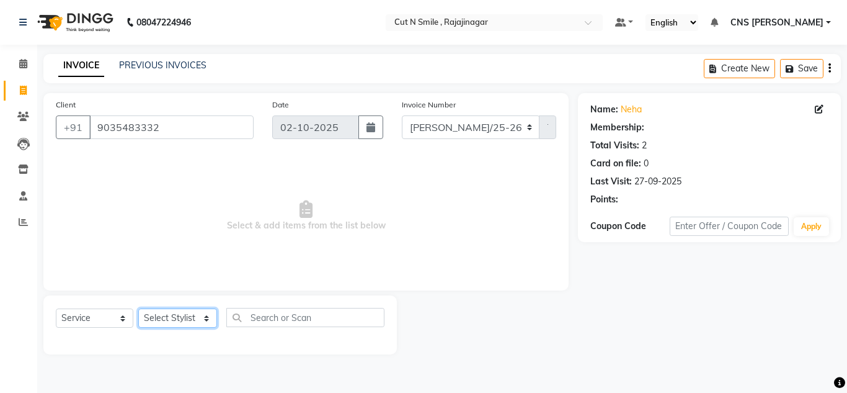
click at [197, 312] on select "Select Stylist [PERSON_NAME] Ammu 3R [PERSON_NAME] VN [PERSON_NAME] 3R [PERSON_…" at bounding box center [177, 317] width 79 height 19
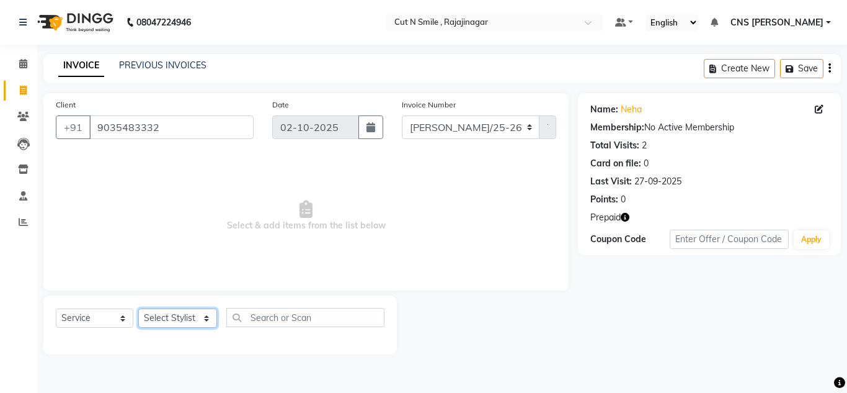
select select "76423"
click at [138, 308] on select "Select Stylist [PERSON_NAME] Ammu 3R [PERSON_NAME] VN [PERSON_NAME] 3R [PERSON_…" at bounding box center [177, 317] width 79 height 19
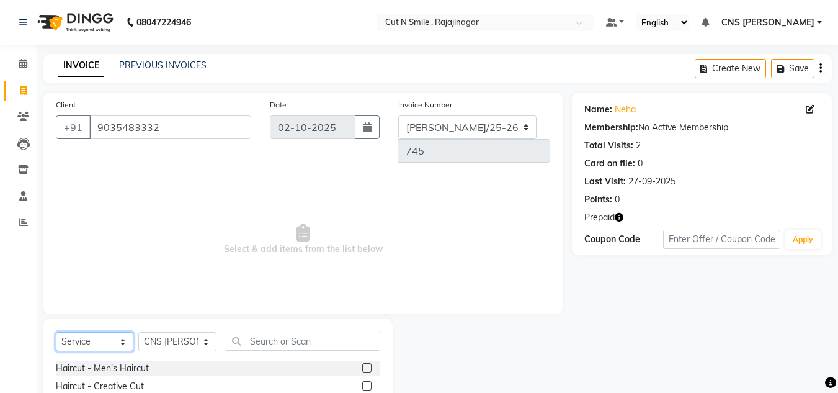
click at [115, 332] on select "Select Service Product Membership Package Voucher Prepaid Gift Card" at bounding box center [95, 341] width 78 height 19
click at [56, 332] on select "Select Service Product Membership Package Voucher Prepaid Gift Card" at bounding box center [95, 341] width 78 height 19
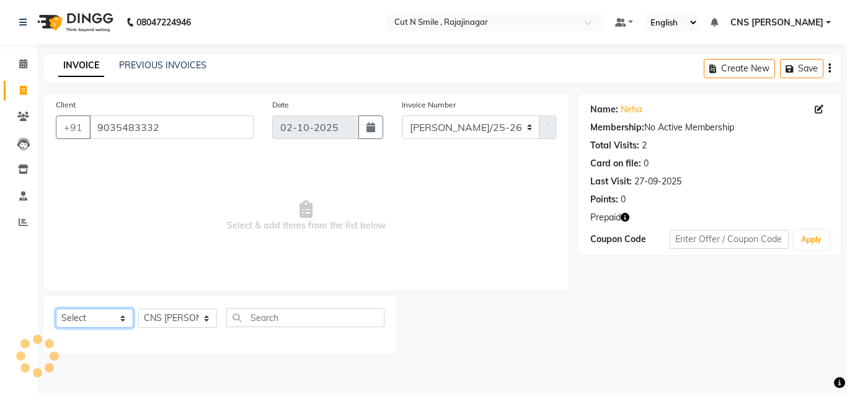
click at [117, 322] on select "Select Service Product Membership Package Voucher Prepaid Gift Card" at bounding box center [95, 317] width 78 height 19
click at [56, 308] on select "Select Service Product Membership Package Voucher Prepaid Gift Card" at bounding box center [95, 317] width 78 height 19
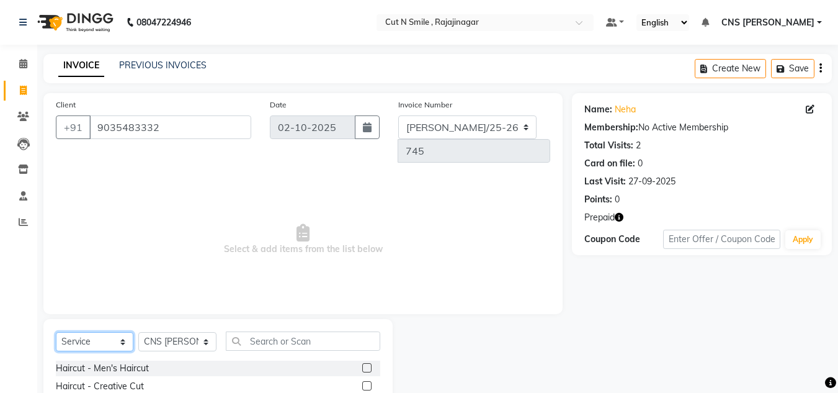
drag, startPoint x: 101, startPoint y: 319, endPoint x: 86, endPoint y: 219, distance: 101.6
click at [86, 219] on div "Client [PHONE_NUMBER] Date [DATE] Invoice Number [PERSON_NAME]/25-26 LA/2025-26…" at bounding box center [303, 297] width 538 height 409
click at [56, 332] on select "Select Service Product Membership Package Voucher Prepaid Gift Card" at bounding box center [95, 341] width 78 height 19
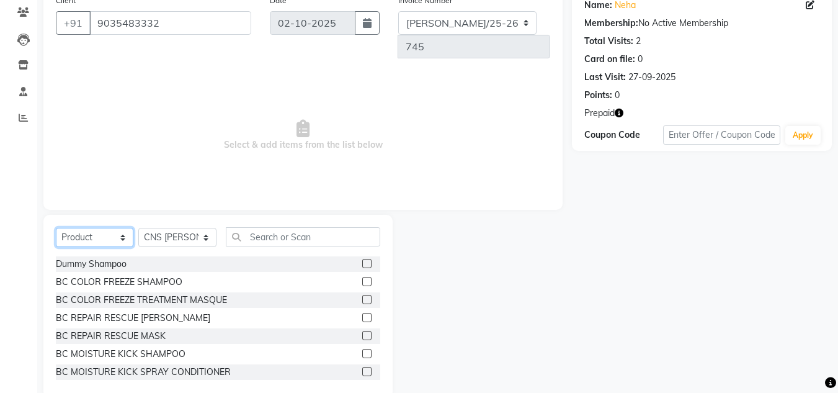
click at [84, 228] on select "Select Service Product Membership Package Voucher Prepaid Gift Card" at bounding box center [95, 237] width 78 height 19
click at [56, 247] on select "Select Service Product Membership Package Voucher Prepaid Gift Card" at bounding box center [95, 237] width 78 height 19
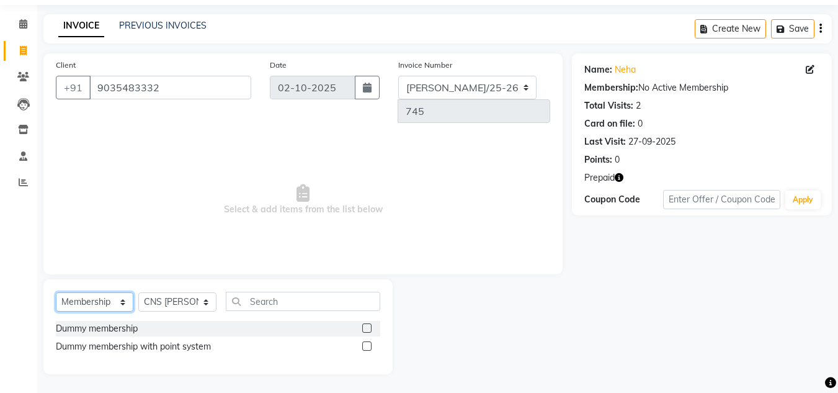
scroll to position [16, 0]
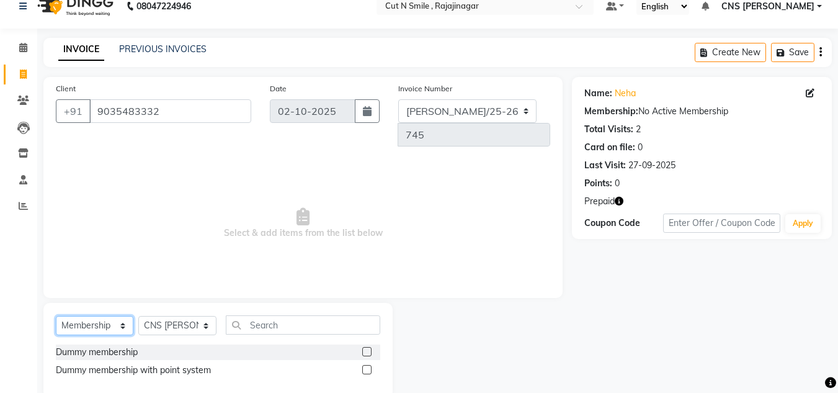
click at [121, 316] on select "Select Service Product Membership Package Voucher Prepaid Gift Card" at bounding box center [95, 325] width 78 height 19
click at [56, 316] on select "Select Service Product Membership Package Voucher Prepaid Gift Card" at bounding box center [95, 325] width 78 height 19
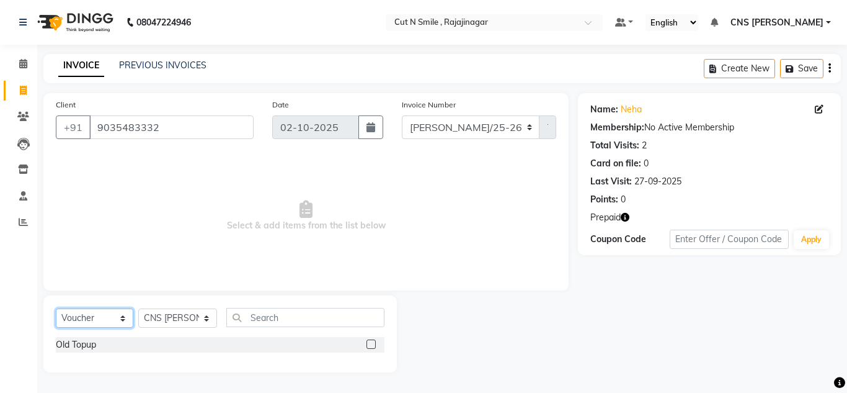
click at [106, 320] on select "Select Service Product Membership Package Voucher Prepaid Gift Card" at bounding box center [95, 317] width 78 height 19
click at [56, 308] on select "Select Service Product Membership Package Voucher Prepaid Gift Card" at bounding box center [95, 317] width 78 height 19
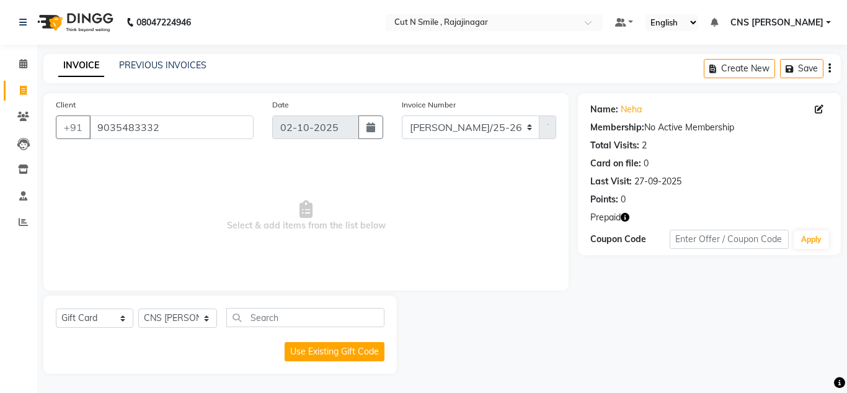
click at [105, 305] on div "Select Service Product Membership Package Voucher Prepaid Gift Card Select Styl…" at bounding box center [219, 334] width 353 height 78
click at [106, 310] on select "Select Service Product Membership Package Voucher Prepaid Gift Card" at bounding box center [95, 317] width 78 height 19
click at [56, 308] on select "Select Service Product Membership Package Voucher Prepaid Gift Card" at bounding box center [95, 317] width 78 height 19
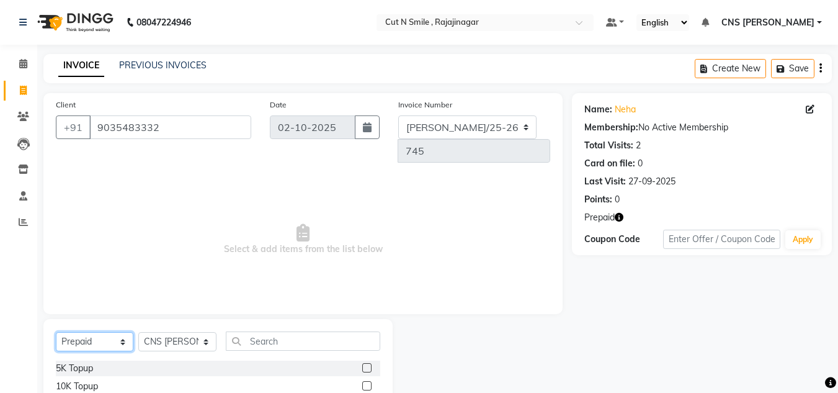
scroll to position [104, 0]
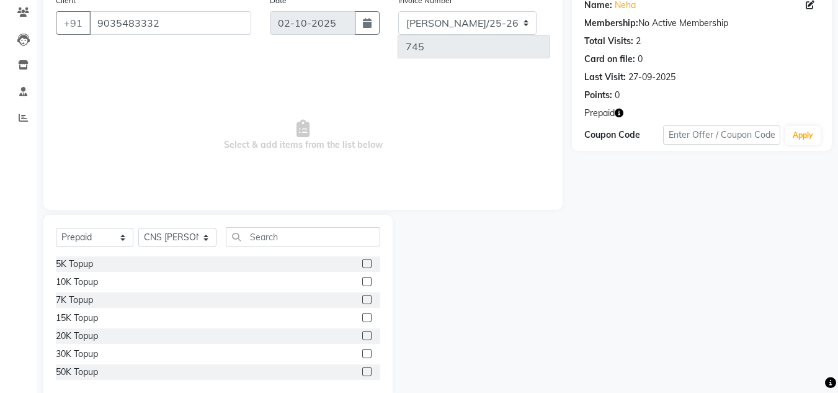
click at [89, 215] on div "Select Service Product Membership Package Voucher Prepaid Gift Card Select Styl…" at bounding box center [217, 306] width 349 height 183
click at [104, 227] on div "Select Service Product Membership Package Voucher Prepaid Gift Card Select Styl…" at bounding box center [218, 241] width 324 height 29
click at [100, 228] on select "Select Service Product Membership Package Voucher Prepaid Gift Card" at bounding box center [95, 237] width 78 height 19
select select "service"
click at [56, 228] on select "Select Service Product Membership Package Voucher Prepaid Gift Card" at bounding box center [95, 237] width 78 height 19
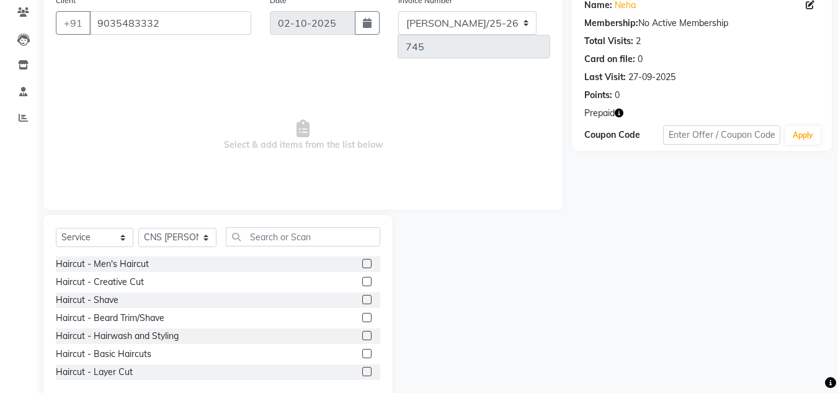
click at [295, 215] on div "Select Service Product Membership Package Voucher Prepaid Gift Card Select Styl…" at bounding box center [217, 306] width 349 height 183
click at [620, 110] on icon "button" at bounding box center [619, 113] width 9 height 9
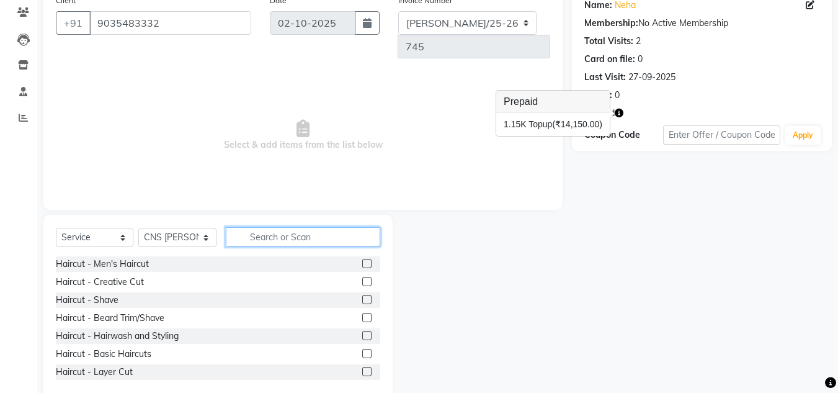
click at [293, 227] on input "text" at bounding box center [303, 236] width 154 height 19
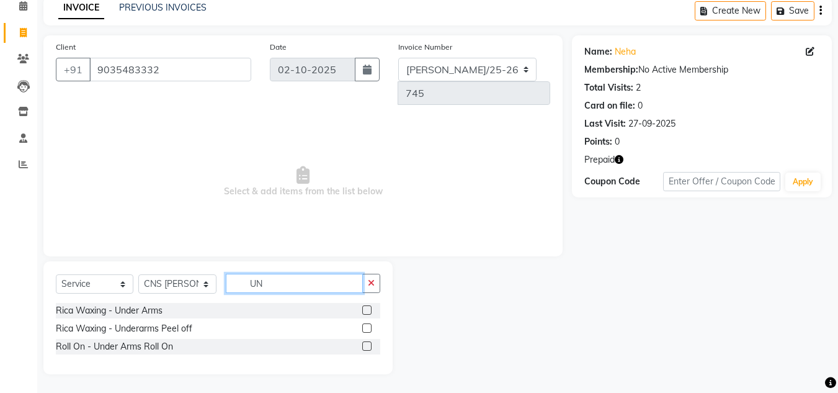
scroll to position [34, 0]
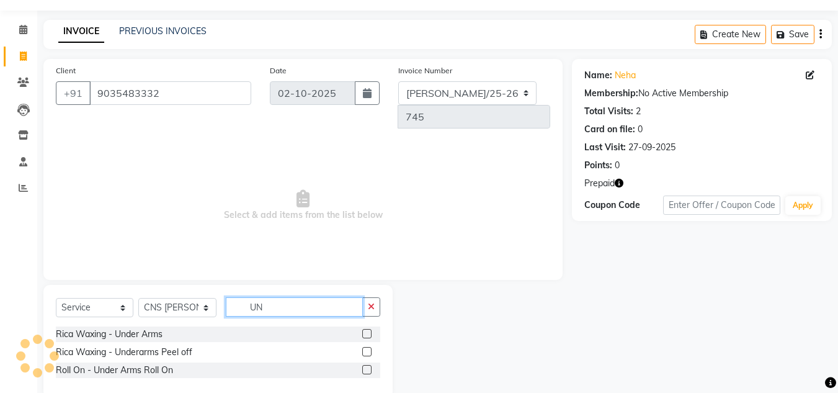
type input "UN"
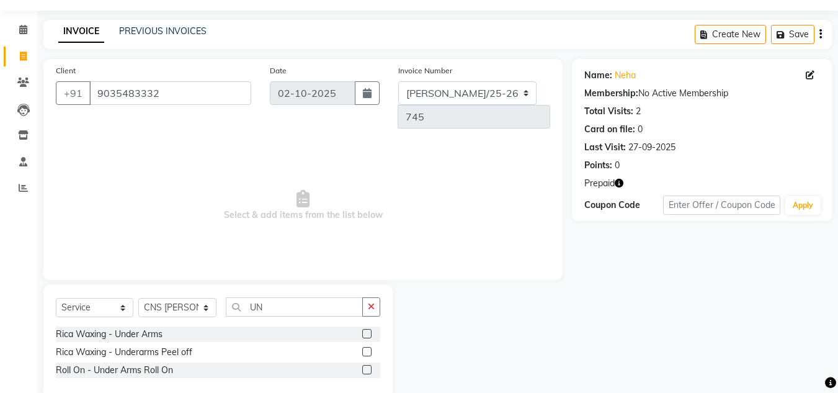
click at [367, 329] on label at bounding box center [366, 333] width 9 height 9
click at [367, 330] on input "checkbox" at bounding box center [366, 334] width 8 height 8
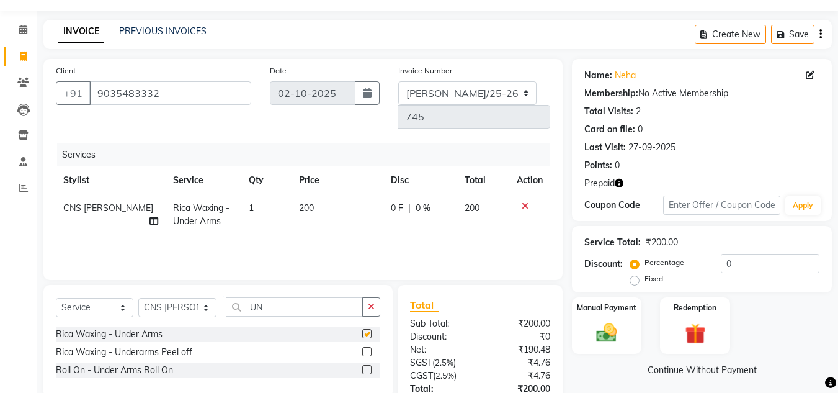
checkbox input "false"
click at [304, 297] on input "UN" at bounding box center [294, 306] width 137 height 19
type input "U"
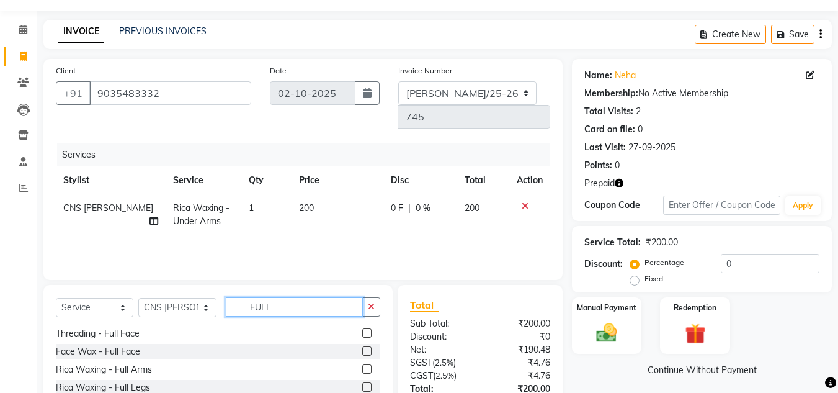
scroll to position [55, 0]
type input "FULL"
click at [362, 363] on label at bounding box center [366, 367] width 9 height 9
click at [362, 365] on input "checkbox" at bounding box center [366, 369] width 8 height 8
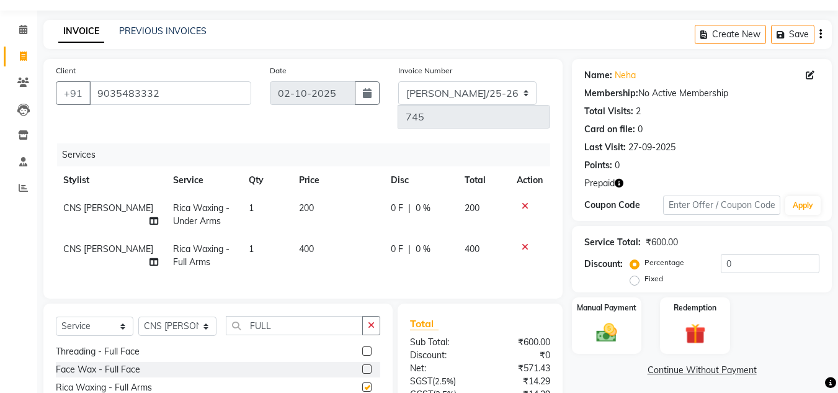
checkbox input "false"
click at [295, 317] on input "FULL" at bounding box center [294, 325] width 137 height 19
type input "F"
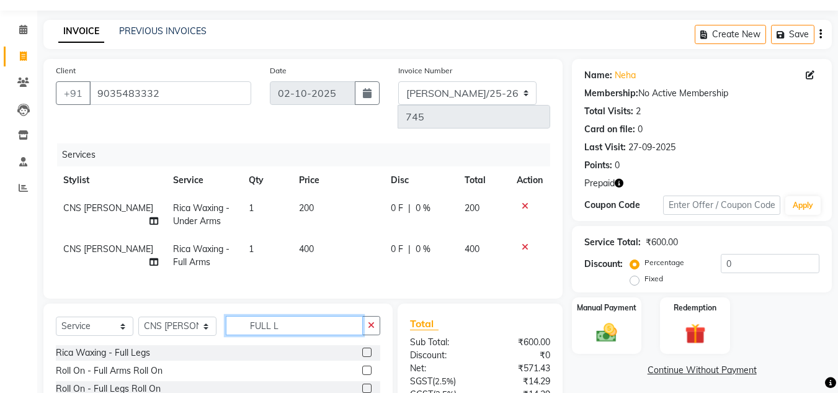
scroll to position [0, 0]
type input "FULL LE"
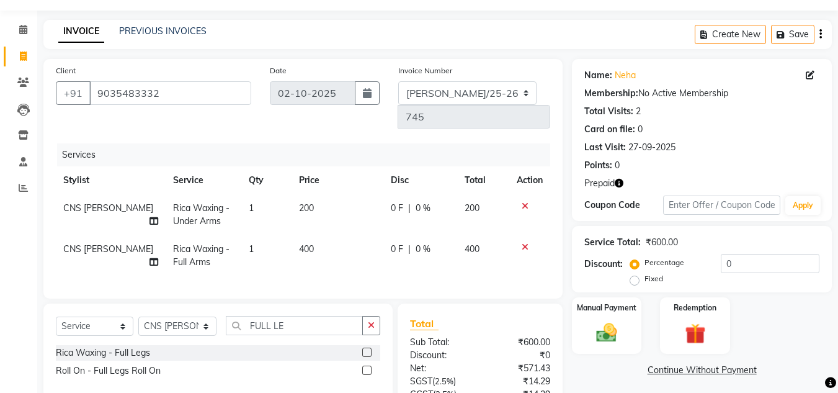
click at [368, 347] on label at bounding box center [366, 351] width 9 height 9
click at [368, 349] on input "checkbox" at bounding box center [366, 353] width 8 height 8
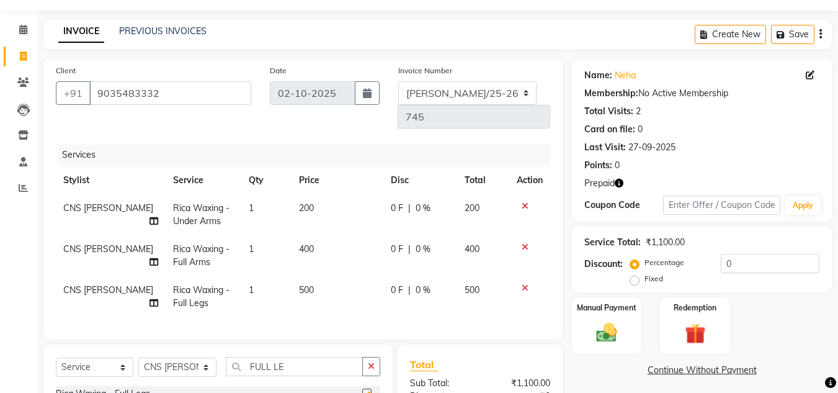
checkbox input "false"
click at [305, 284] on span "500" at bounding box center [306, 289] width 15 height 11
select select "76423"
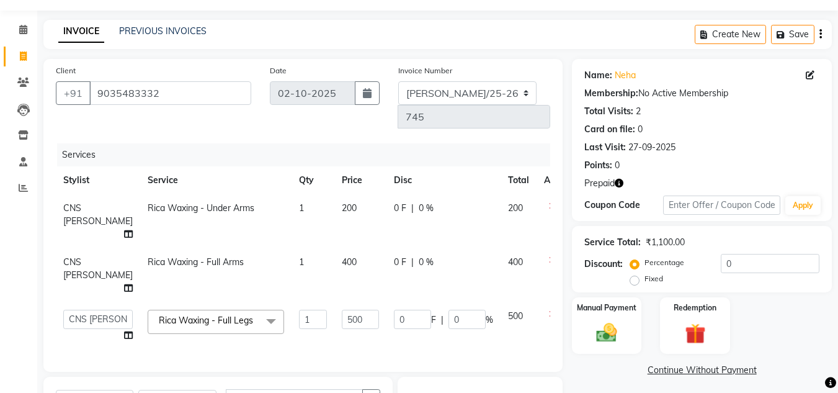
click at [334, 302] on td "500" at bounding box center [360, 325] width 52 height 47
click at [342, 309] on input "500" at bounding box center [360, 318] width 37 height 19
type input "5"
type input "600"
click at [598, 380] on div "Name: Neha Membership: No Active Membership Total Visits: 2 Card on file: 0 Las…" at bounding box center [706, 309] width 269 height 500
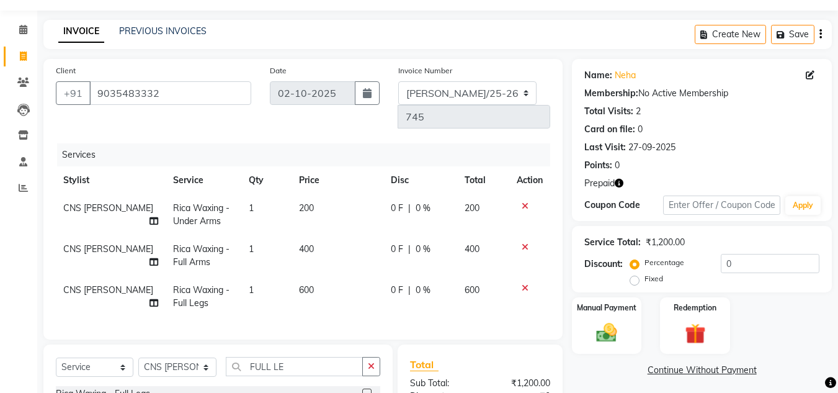
scroll to position [172, 0]
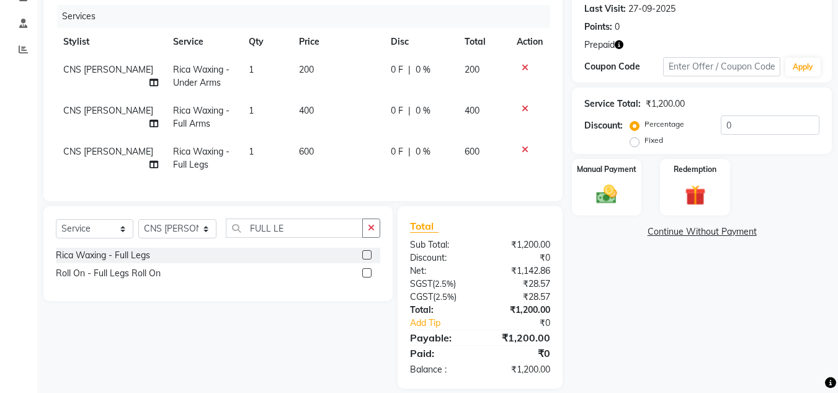
click at [523, 56] on td at bounding box center [529, 76] width 41 height 41
click at [524, 63] on icon at bounding box center [525, 67] width 7 height 9
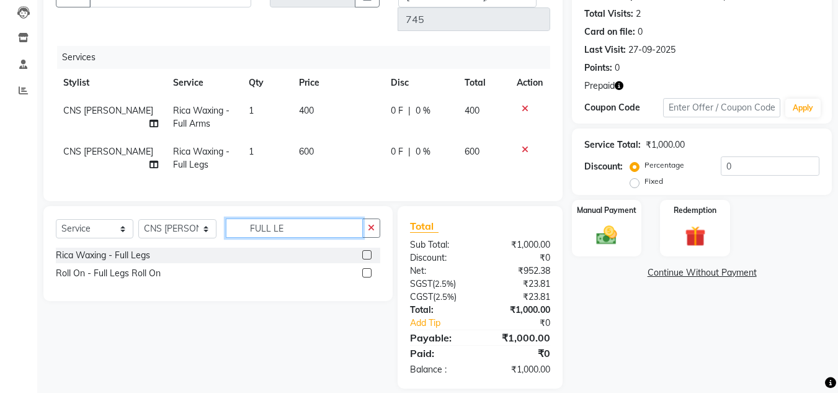
click at [309, 219] on input "FULL LE" at bounding box center [294, 227] width 137 height 19
type input "F"
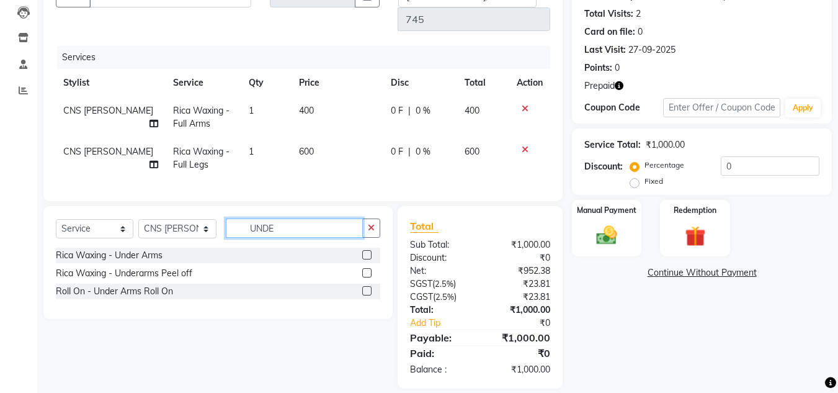
type input "UNDE"
click at [365, 268] on label at bounding box center [366, 272] width 9 height 9
click at [365, 269] on input "checkbox" at bounding box center [366, 273] width 8 height 8
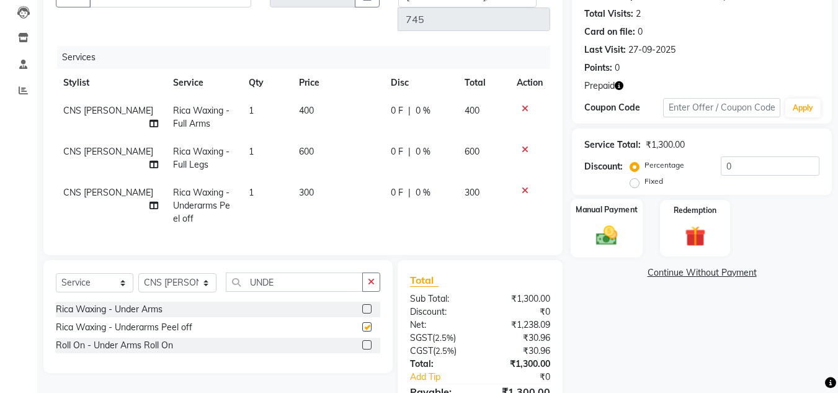
checkbox input "false"
click at [678, 234] on img at bounding box center [694, 236] width 35 height 27
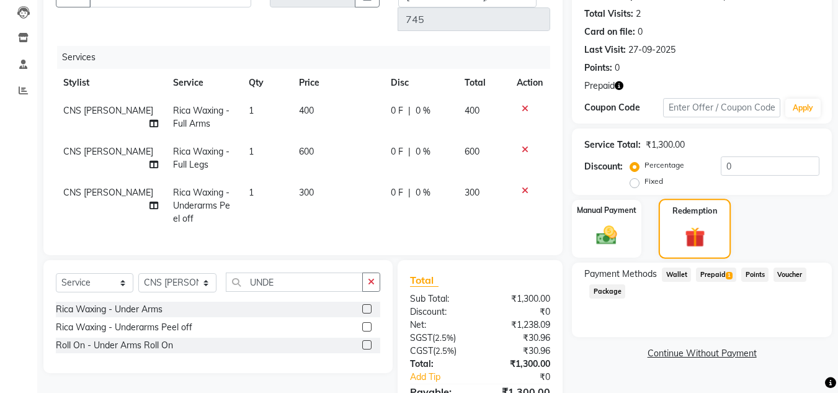
scroll to position [185, 0]
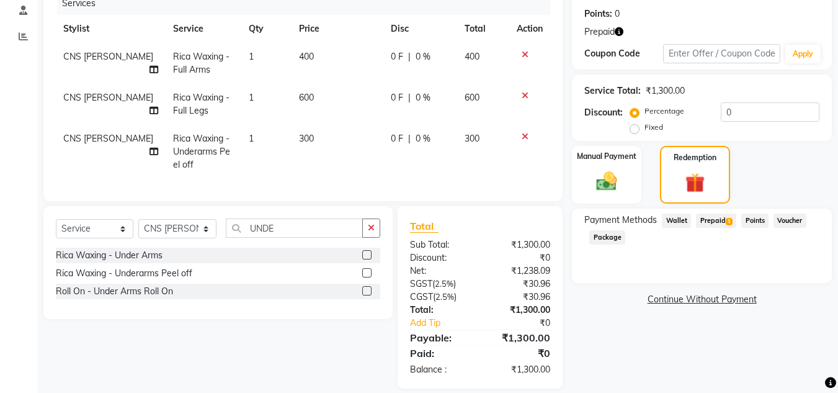
click at [726, 218] on span "1" at bounding box center [729, 221] width 7 height 7
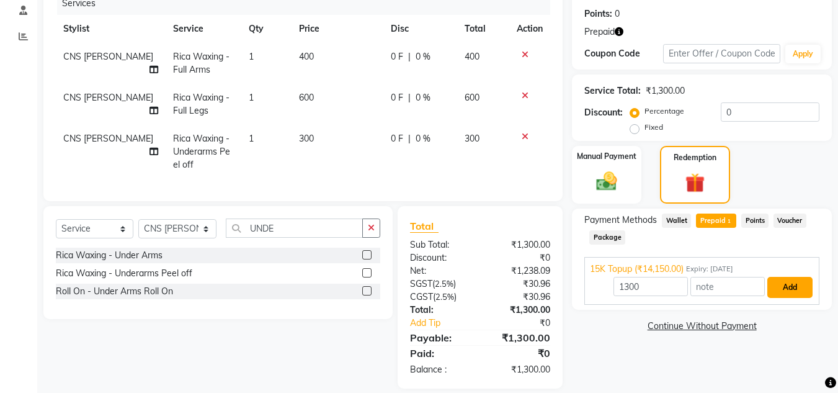
click at [794, 277] on button "Add" at bounding box center [789, 287] width 45 height 21
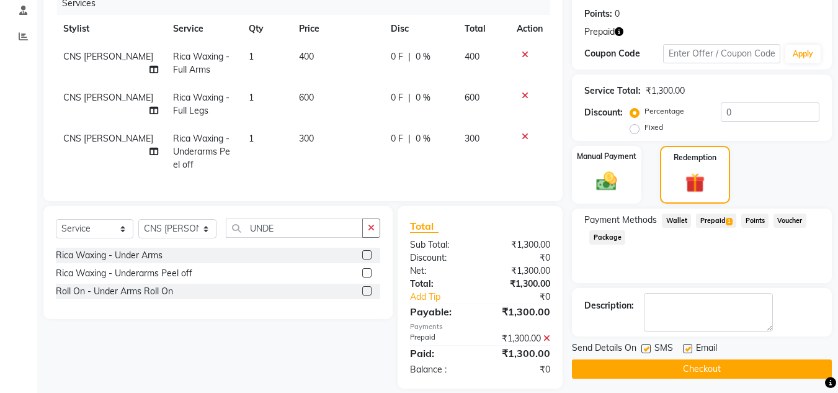
click at [665, 362] on button "Checkout" at bounding box center [702, 368] width 260 height 19
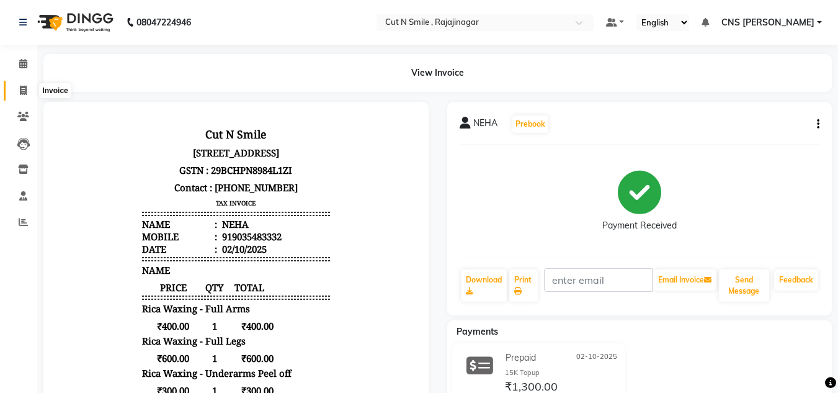
click at [29, 87] on span at bounding box center [23, 91] width 22 height 14
select select "service"
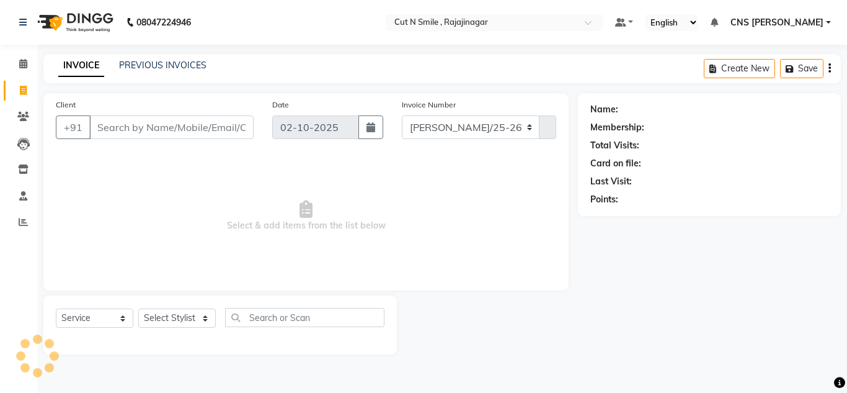
select select "7187"
type input "135"
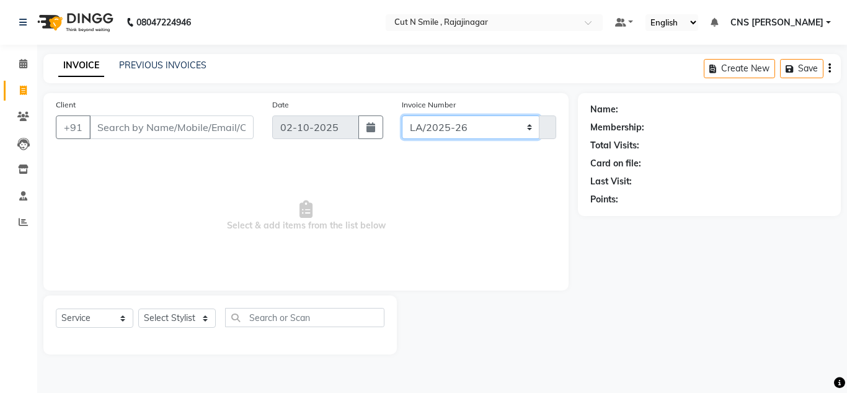
click at [468, 128] on select "[PERSON_NAME]/25-26 LA/2025-26 SH/25 CH/25 SA/25" at bounding box center [471, 127] width 138 height 24
select select "8154"
click at [402, 115] on select "[PERSON_NAME]/25-26 LA/2025-26 SH/25 CH/25 SA/25" at bounding box center [471, 127] width 138 height 24
type input "746"
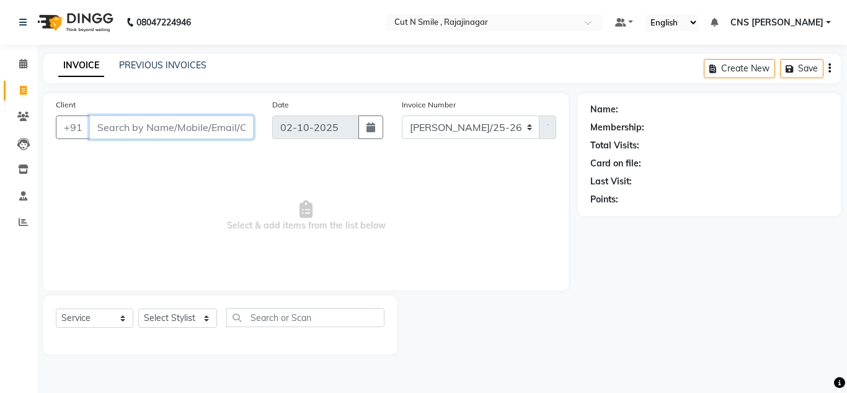
click at [203, 127] on input "Client" at bounding box center [171, 127] width 164 height 24
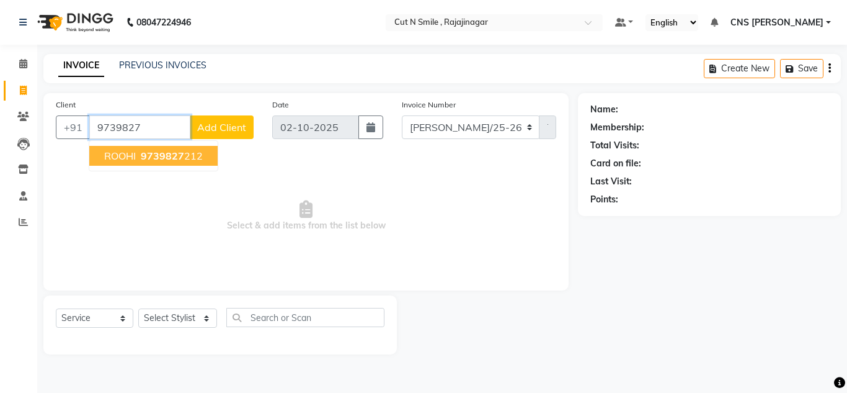
click at [171, 159] on span "9739827" at bounding box center [162, 155] width 43 height 12
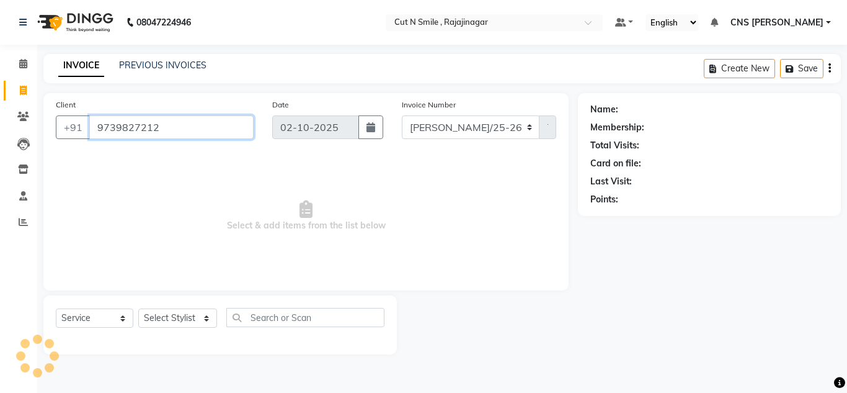
type input "9739827212"
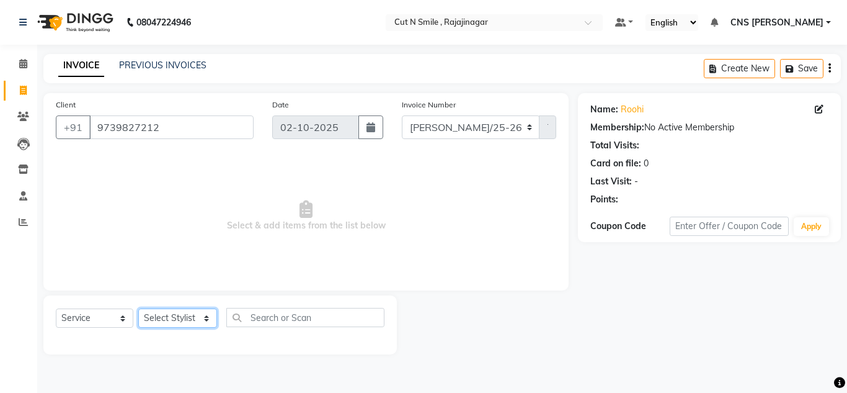
click at [205, 311] on select "Select Stylist [PERSON_NAME] Ammu 3R [PERSON_NAME] VN [PERSON_NAME] 3R [PERSON_…" at bounding box center [177, 317] width 79 height 19
select select "76423"
click at [138, 308] on select "Select Stylist [PERSON_NAME] Ammu 3R [PERSON_NAME] VN [PERSON_NAME] 3R [PERSON_…" at bounding box center [177, 317] width 79 height 19
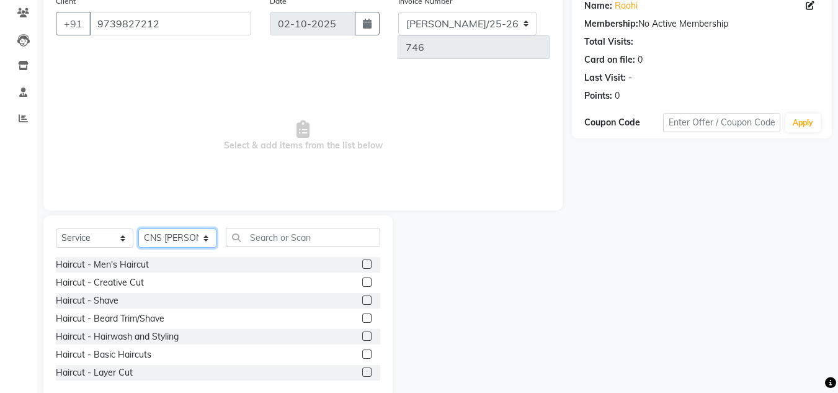
scroll to position [104, 0]
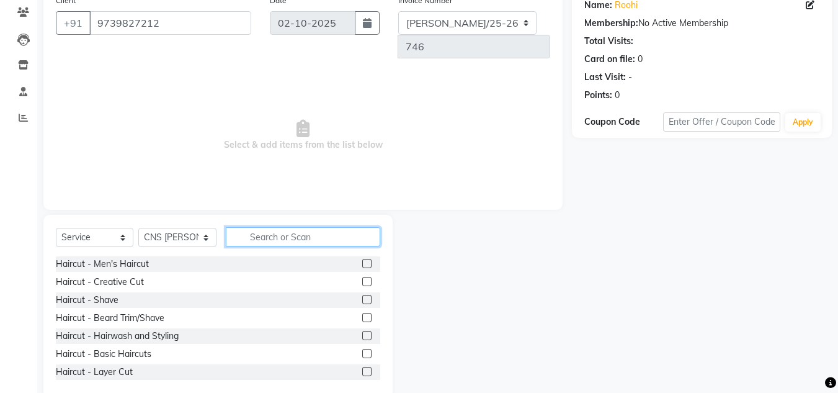
click at [271, 227] on input "text" at bounding box center [303, 236] width 154 height 19
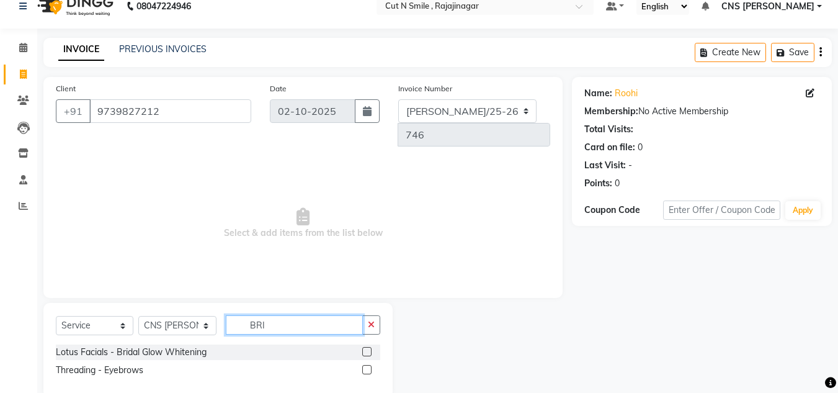
scroll to position [0, 0]
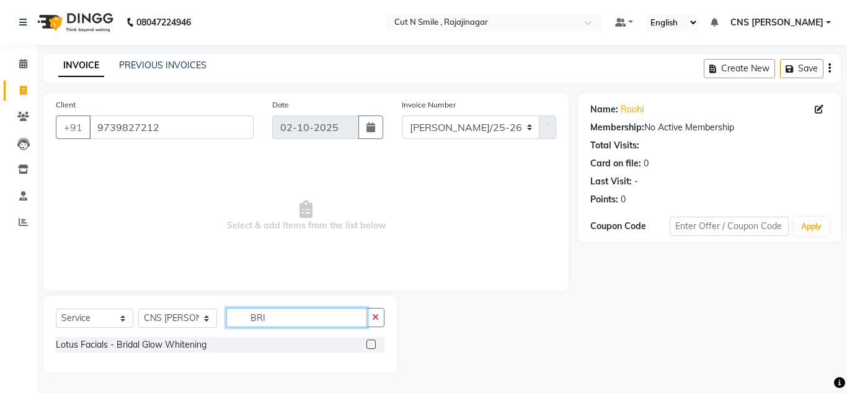
type input "BRI"
click at [371, 343] on label at bounding box center [370, 343] width 9 height 9
click at [371, 343] on input "checkbox" at bounding box center [370, 344] width 8 height 8
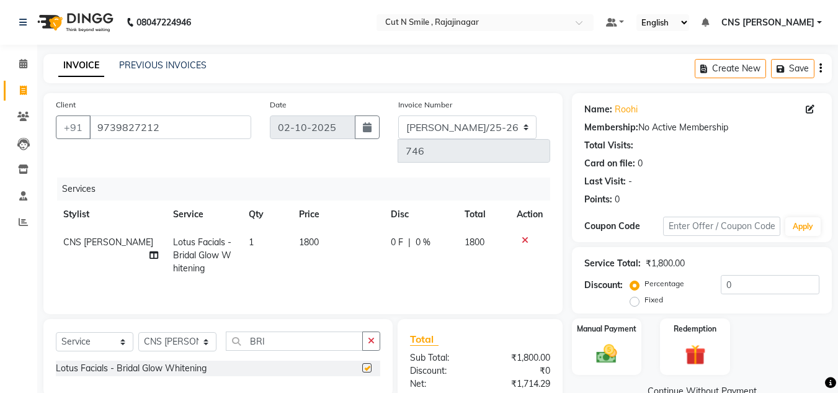
checkbox input "false"
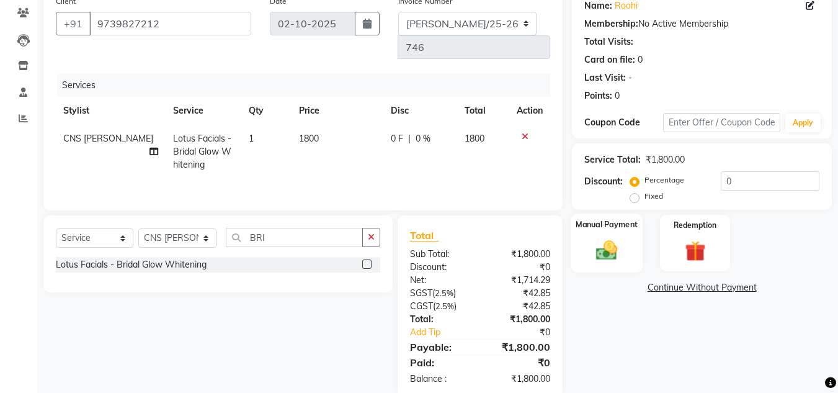
click at [603, 233] on div "Manual Payment" at bounding box center [607, 242] width 73 height 59
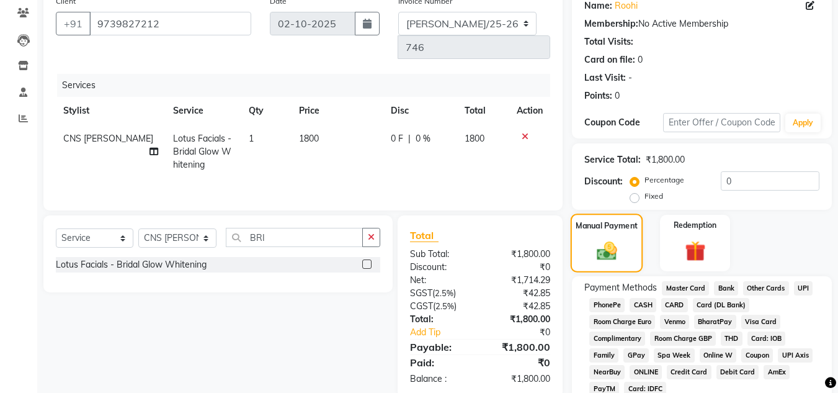
scroll to position [158, 0]
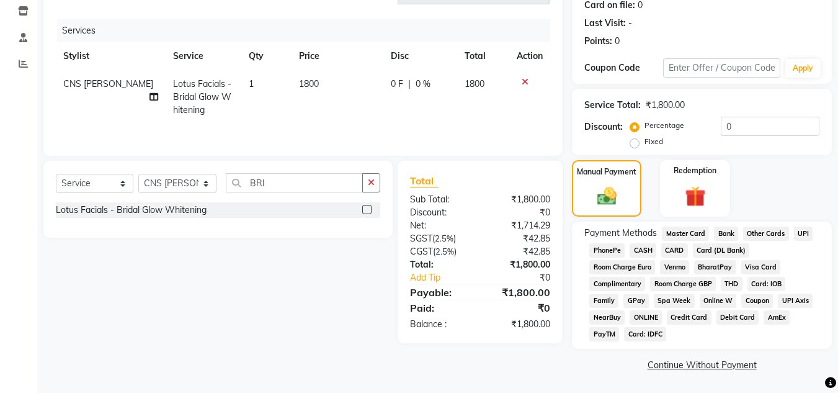
click at [639, 249] on span "CASH" at bounding box center [642, 250] width 27 height 14
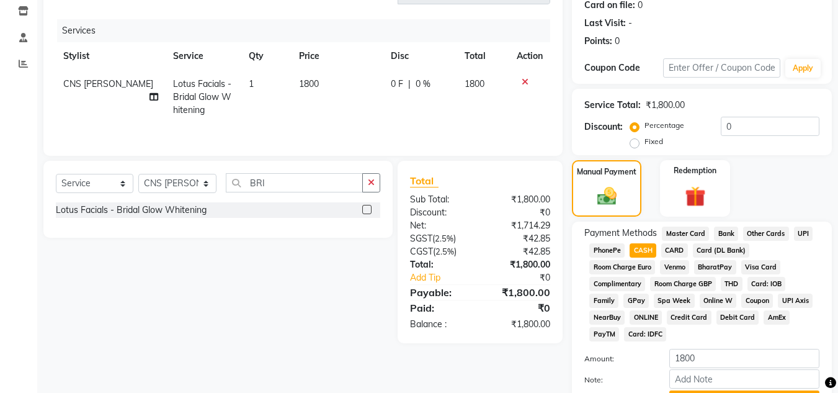
scroll to position [224, 0]
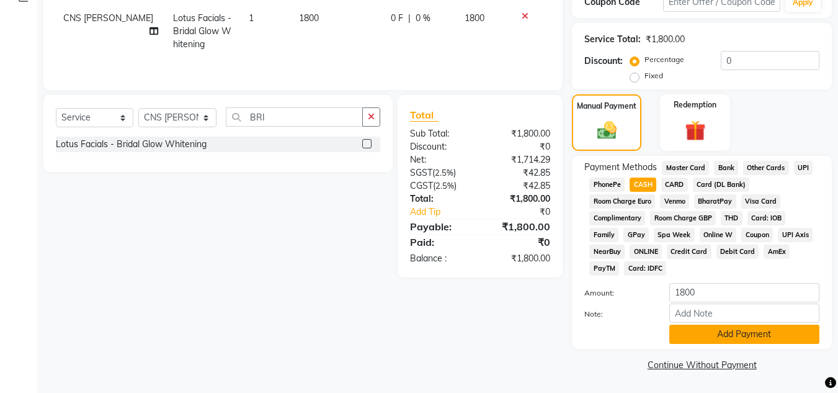
click at [698, 340] on button "Add Payment" at bounding box center [744, 333] width 150 height 19
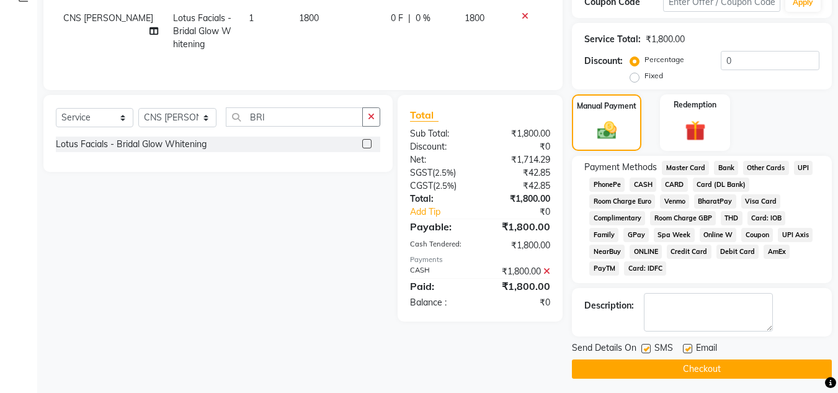
click at [703, 364] on button "Checkout" at bounding box center [702, 368] width 260 height 19
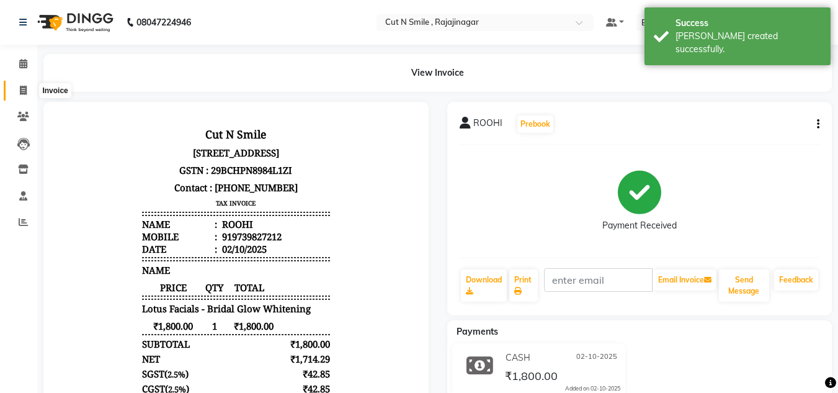
click at [20, 86] on icon at bounding box center [23, 90] width 7 height 9
select select "service"
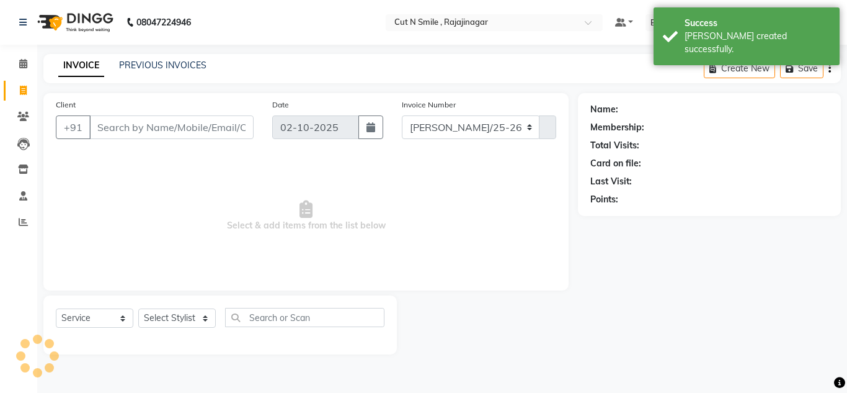
select select "7187"
type input "135"
click at [450, 129] on select "[PERSON_NAME]/25-26 LA/2025-26 SH/25 CH/25 SA/25" at bounding box center [471, 127] width 138 height 24
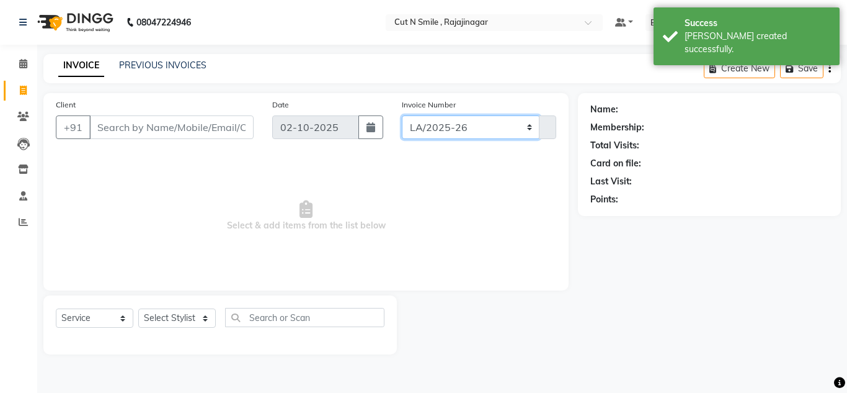
select select "8154"
click at [402, 115] on select "[PERSON_NAME]/25-26 LA/2025-26 SH/25 CH/25 SA/25" at bounding box center [471, 127] width 138 height 24
type input "747"
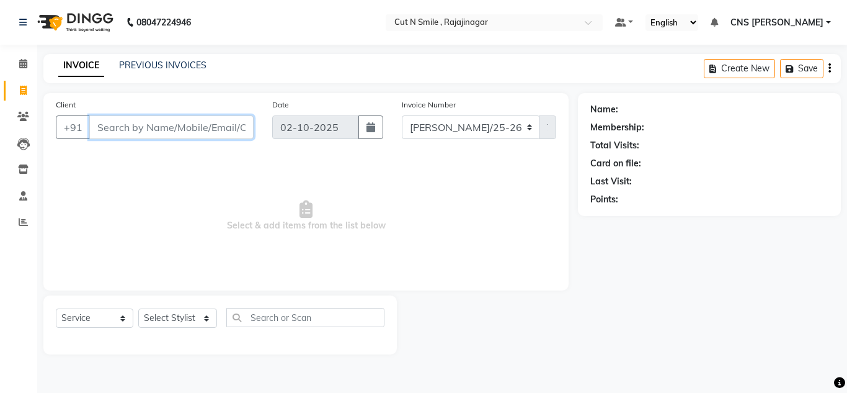
click at [127, 130] on input "Client" at bounding box center [171, 127] width 164 height 24
click at [128, 125] on input "Client" at bounding box center [171, 127] width 164 height 24
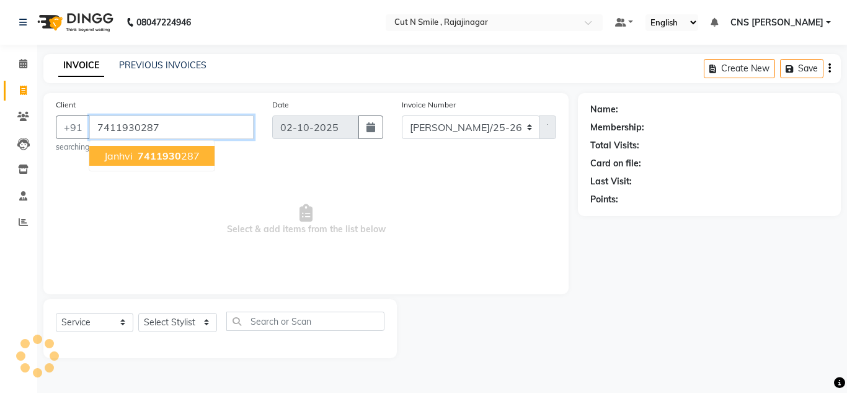
type input "7411930287"
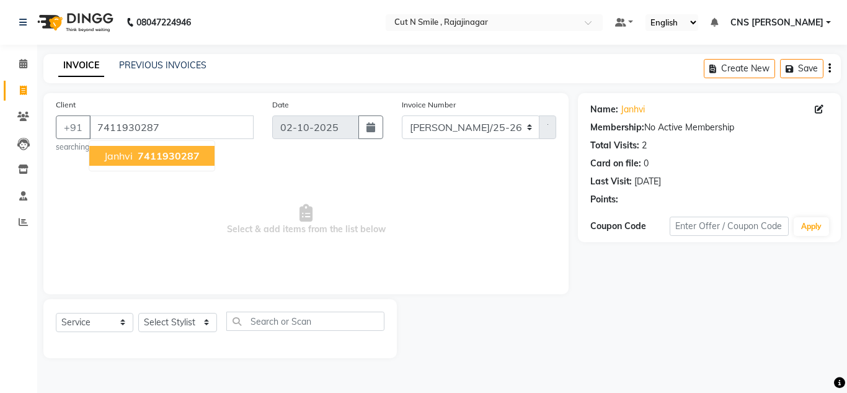
click at [141, 153] on span "7411930287" at bounding box center [169, 155] width 62 height 12
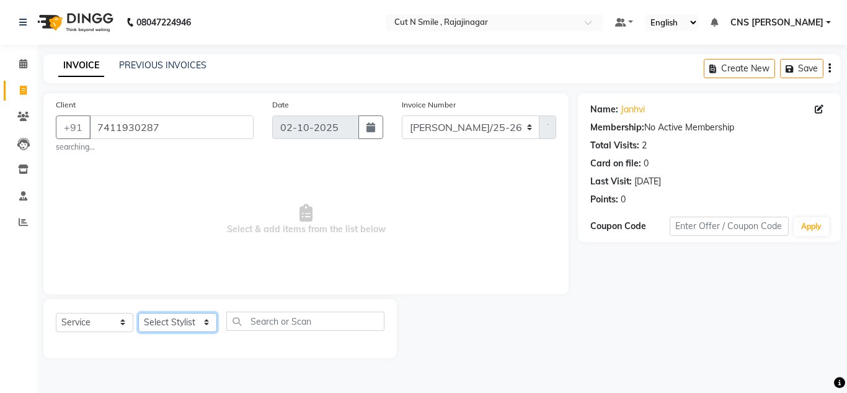
click at [179, 316] on select "Select Stylist [PERSON_NAME] Ammu 3R [PERSON_NAME] VN [PERSON_NAME] 3R [PERSON_…" at bounding box center [177, 322] width 79 height 19
select select "76423"
click at [138, 313] on select "Select Stylist [PERSON_NAME] Ammu 3R [PERSON_NAME] VN [PERSON_NAME] 3R [PERSON_…" at bounding box center [177, 322] width 79 height 19
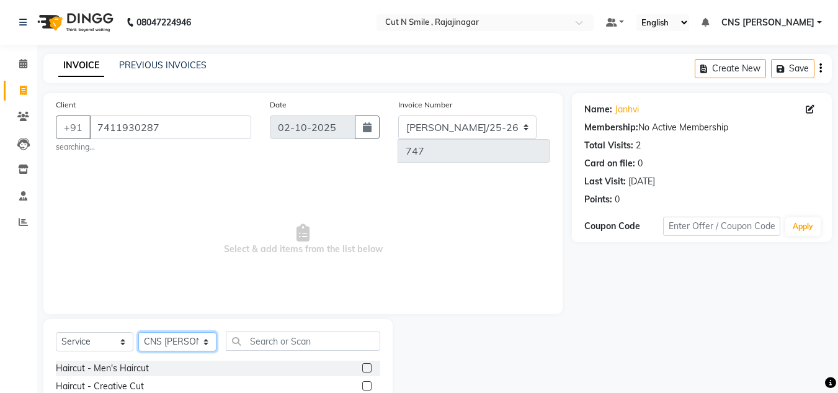
scroll to position [108, 0]
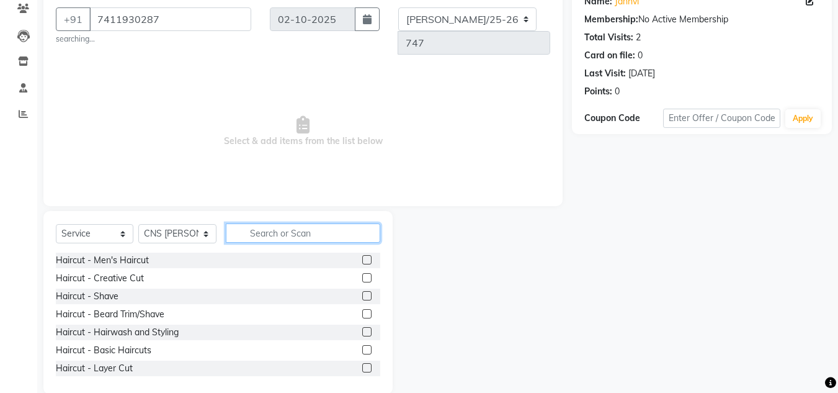
click at [298, 223] on input "text" at bounding box center [303, 232] width 154 height 19
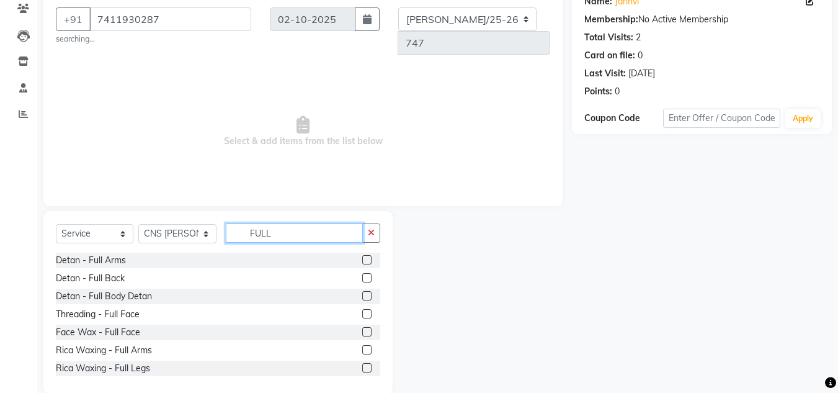
type input "FULL"
click at [362, 345] on label at bounding box center [366, 349] width 9 height 9
click at [362, 346] on input "checkbox" at bounding box center [366, 350] width 8 height 8
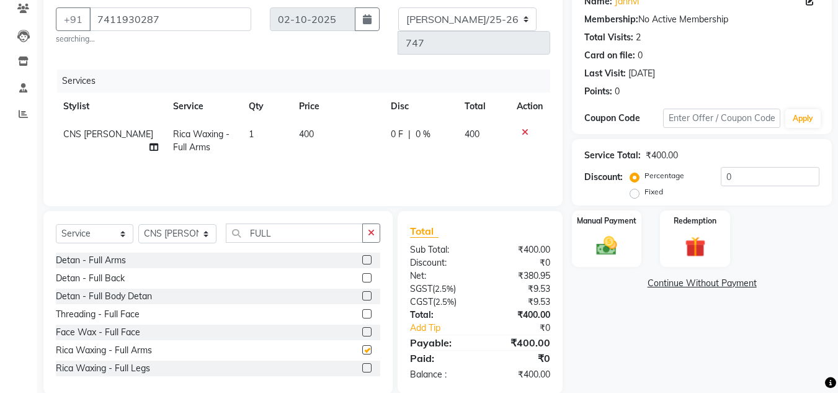
checkbox input "false"
click at [287, 223] on input "FULL" at bounding box center [294, 232] width 137 height 19
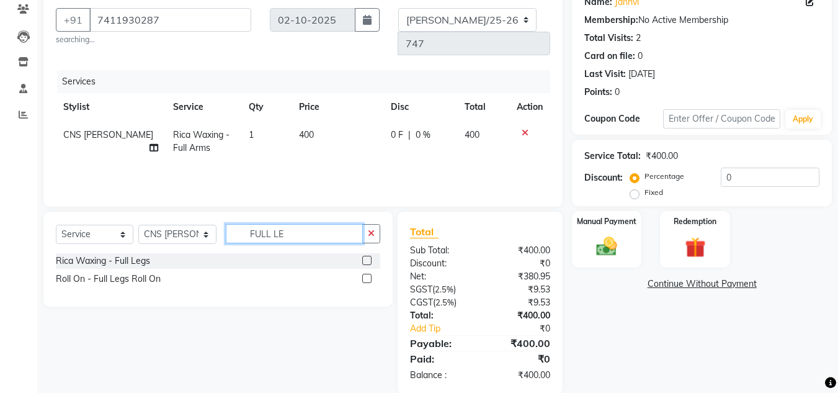
type input "FULL LE"
click at [366, 255] on label at bounding box center [366, 259] width 9 height 9
click at [366, 257] on input "checkbox" at bounding box center [366, 261] width 8 height 8
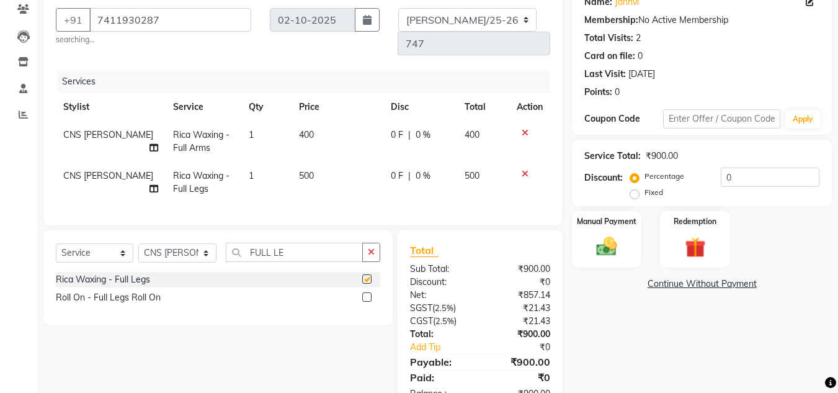
checkbox input "false"
click at [305, 242] on input "FULL LE" at bounding box center [294, 251] width 137 height 19
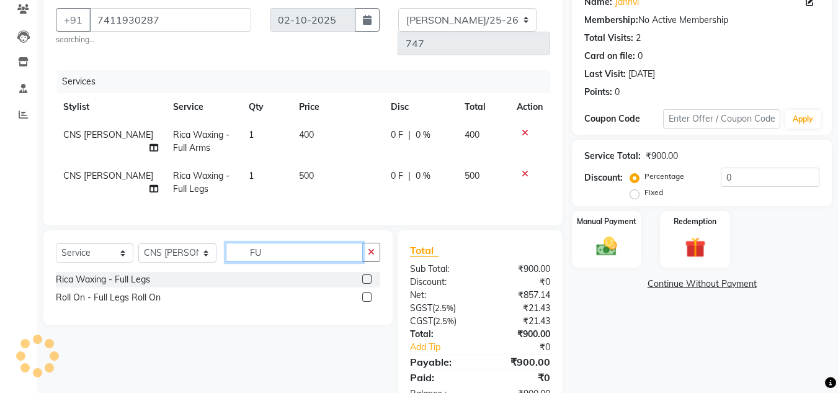
type input "F"
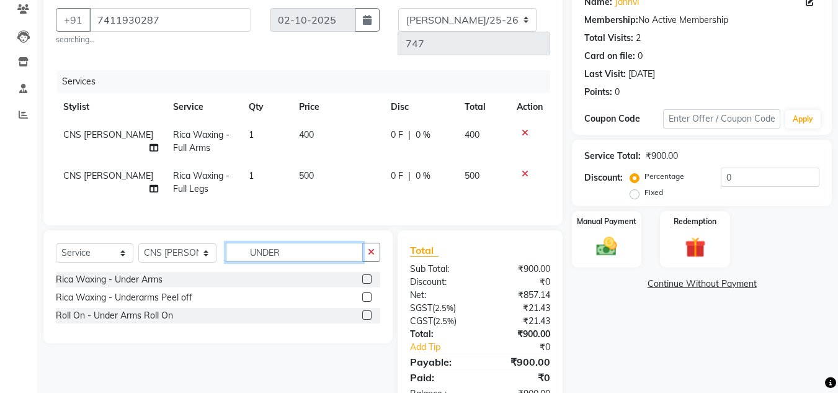
type input "UNDER"
click at [363, 274] on label at bounding box center [366, 278] width 9 height 9
click at [363, 275] on input "checkbox" at bounding box center [366, 279] width 8 height 8
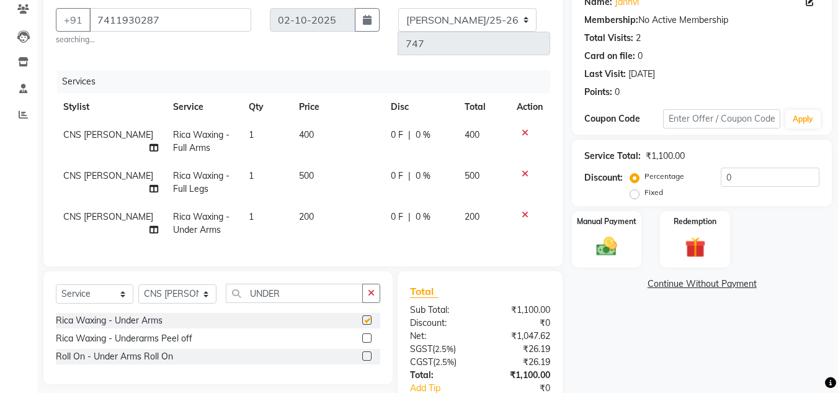
checkbox input "false"
click at [306, 162] on td "500" at bounding box center [337, 182] width 92 height 41
select select "76423"
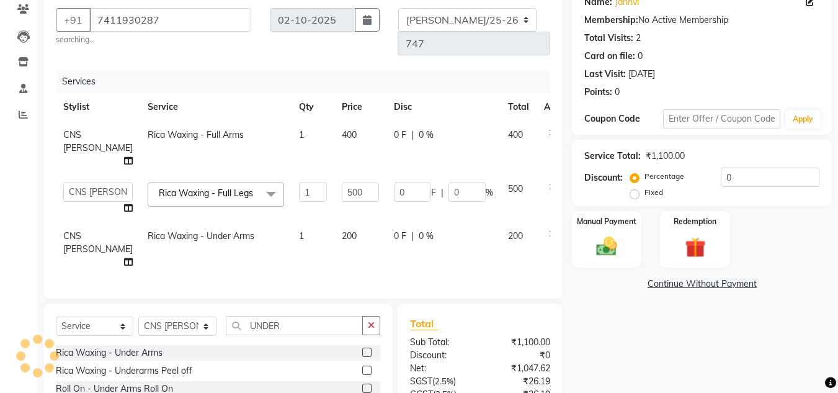
click at [342, 182] on input "500" at bounding box center [360, 191] width 37 height 19
click at [345, 182] on input "500" at bounding box center [360, 191] width 37 height 19
type input "5"
type input "600"
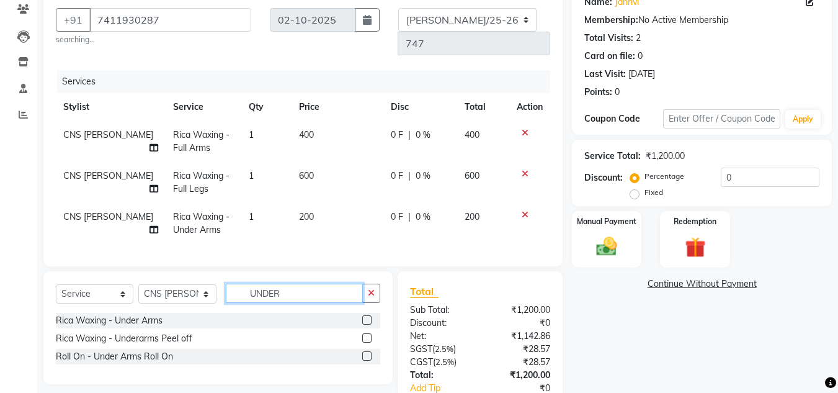
click at [314, 287] on input "UNDER" at bounding box center [294, 292] width 137 height 19
type input "U"
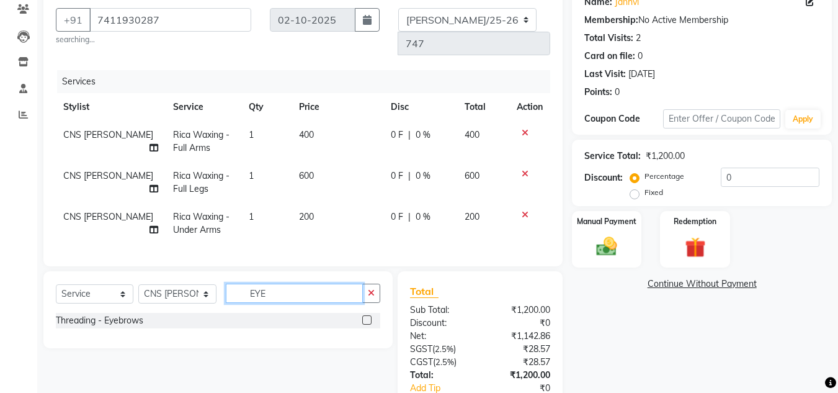
type input "EYE"
click at [365, 315] on label at bounding box center [366, 319] width 9 height 9
click at [365, 316] on input "checkbox" at bounding box center [366, 320] width 8 height 8
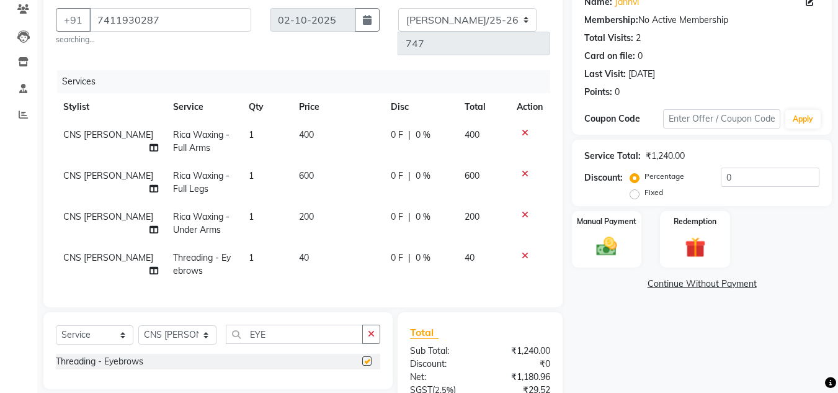
checkbox input "false"
click at [325, 244] on td "40" at bounding box center [337, 264] width 92 height 41
select select "76423"
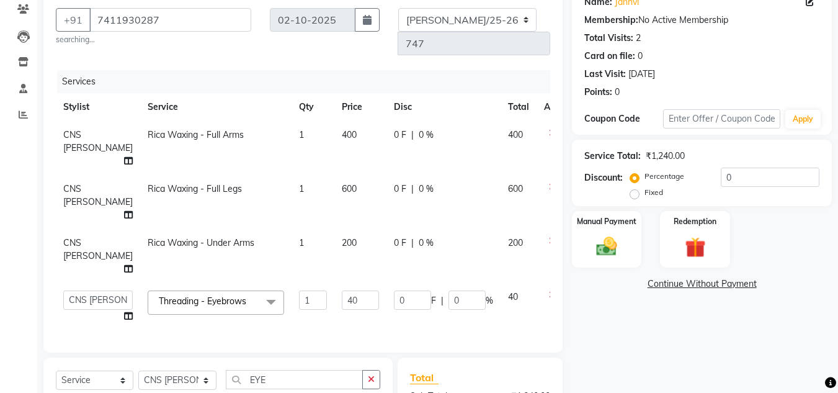
click at [342, 290] on input "40" at bounding box center [360, 299] width 37 height 19
type input "4"
type input "50"
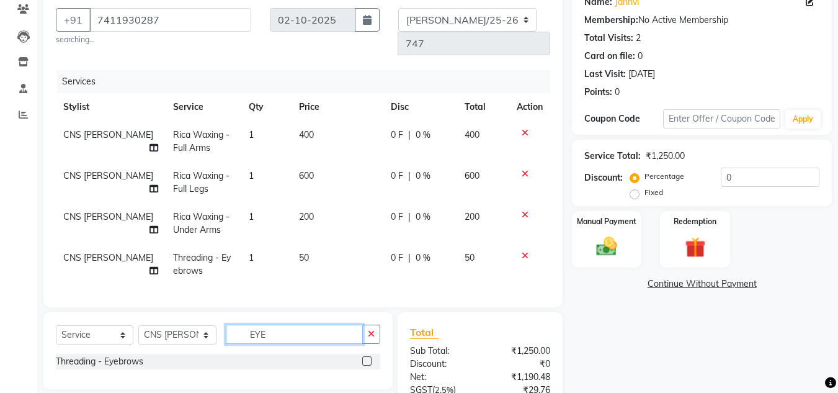
click at [301, 329] on input "EYE" at bounding box center [294, 333] width 137 height 19
type input "E"
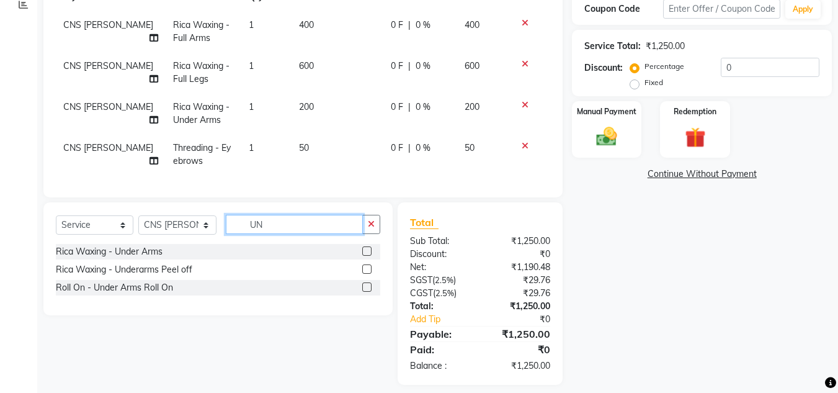
type input "U"
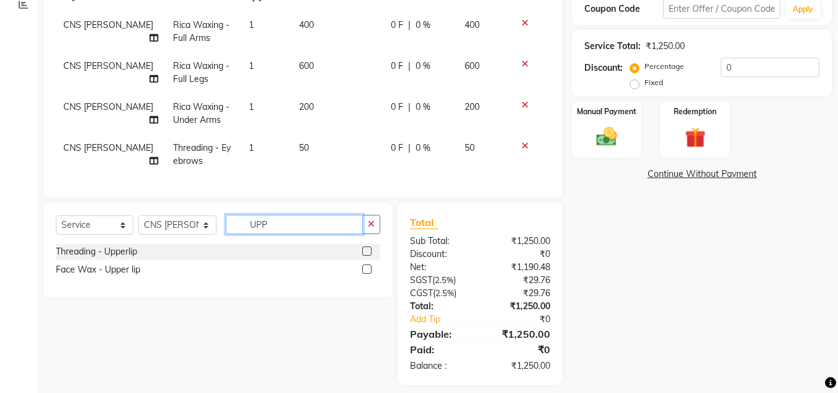
type input "UPP"
click at [368, 264] on label at bounding box center [366, 268] width 9 height 9
click at [368, 265] on input "checkbox" at bounding box center [366, 269] width 8 height 8
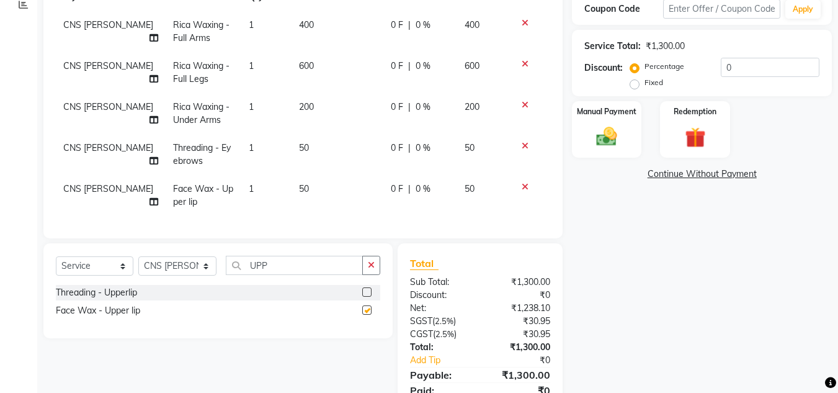
checkbox input "false"
click at [626, 130] on div "Manual Payment" at bounding box center [607, 129] width 73 height 59
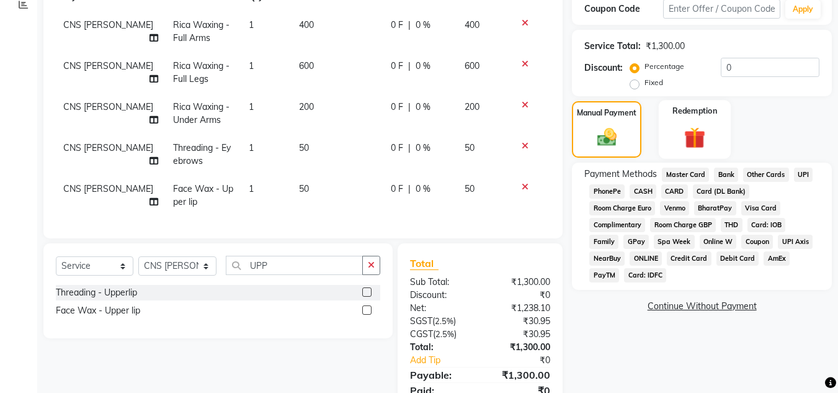
scroll to position [0, 0]
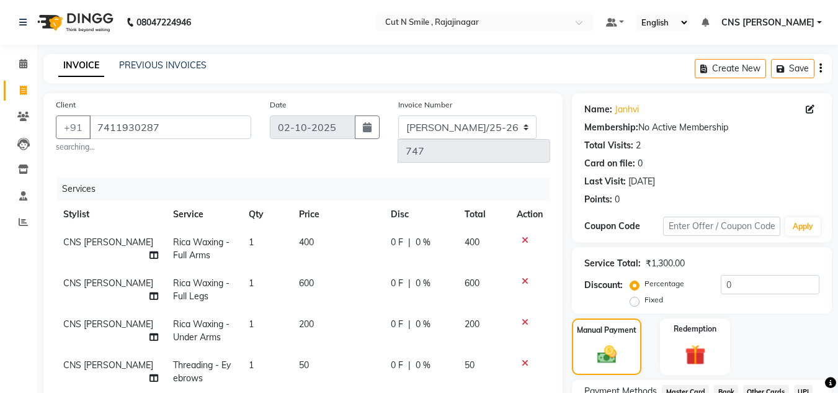
click at [644, 305] on label "Fixed" at bounding box center [653, 299] width 19 height 11
click at [633, 304] on input "Fixed" at bounding box center [637, 299] width 9 height 9
radio input "true"
click at [747, 282] on input "0" at bounding box center [770, 284] width 99 height 19
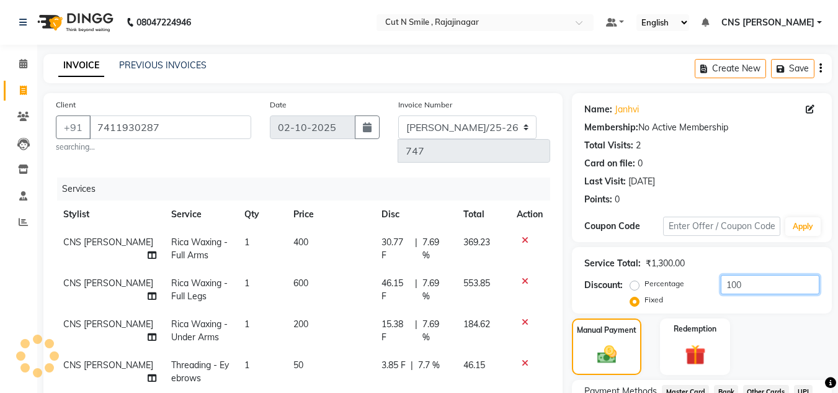
scroll to position [258, 0]
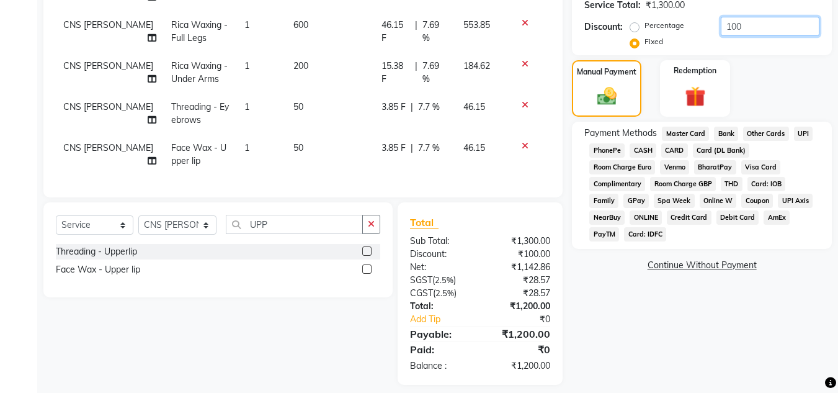
type input "100"
click at [799, 130] on span "UPI" at bounding box center [803, 134] width 19 height 14
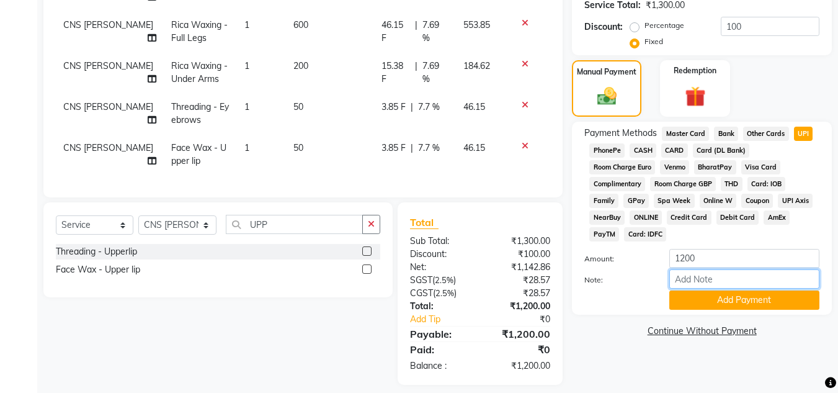
click at [780, 288] on input "Note:" at bounding box center [744, 278] width 150 height 19
click at [708, 300] on button "Add Payment" at bounding box center [744, 299] width 150 height 19
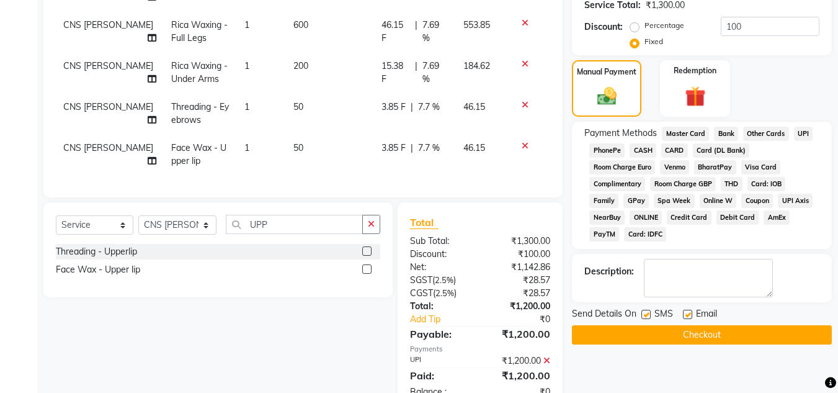
click at [716, 335] on button "Checkout" at bounding box center [702, 334] width 260 height 19
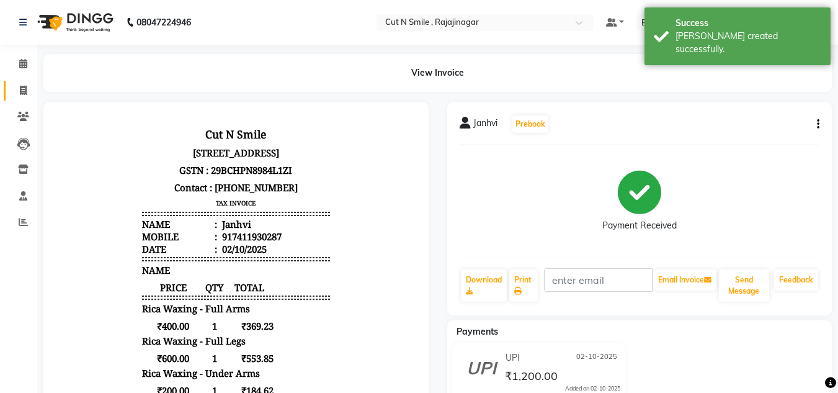
click at [18, 82] on link "Invoice" at bounding box center [19, 91] width 30 height 20
select select "service"
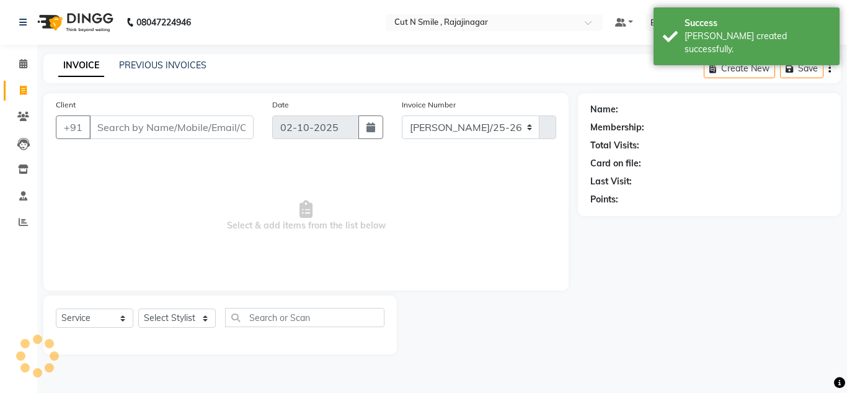
select select "7187"
type input "135"
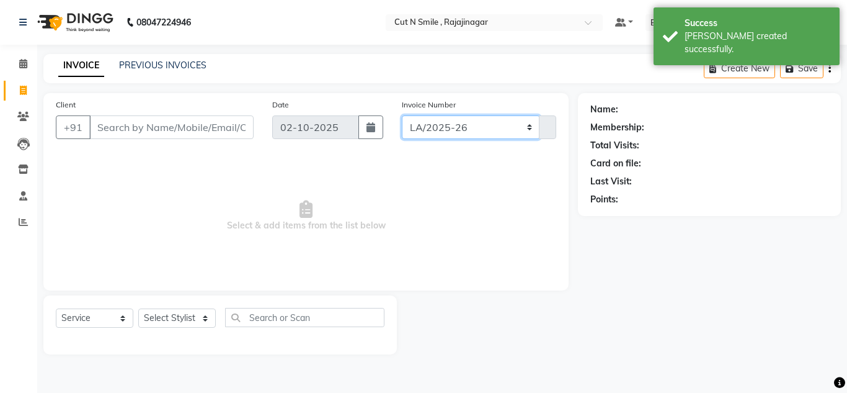
drag, startPoint x: 469, startPoint y: 130, endPoint x: 469, endPoint y: 144, distance: 14.3
click at [469, 144] on div "Invoice Number [PERSON_NAME]/25-26 LA/2025-26 SH/25 CH/25 SA/25 135" at bounding box center [479, 123] width 173 height 51
select select "8154"
click at [402, 115] on select "[PERSON_NAME]/25-26 LA/2025-26 SH/25 CH/25 SA/25" at bounding box center [471, 127] width 138 height 24
type input "748"
